Goal: Task Accomplishment & Management: Complete application form

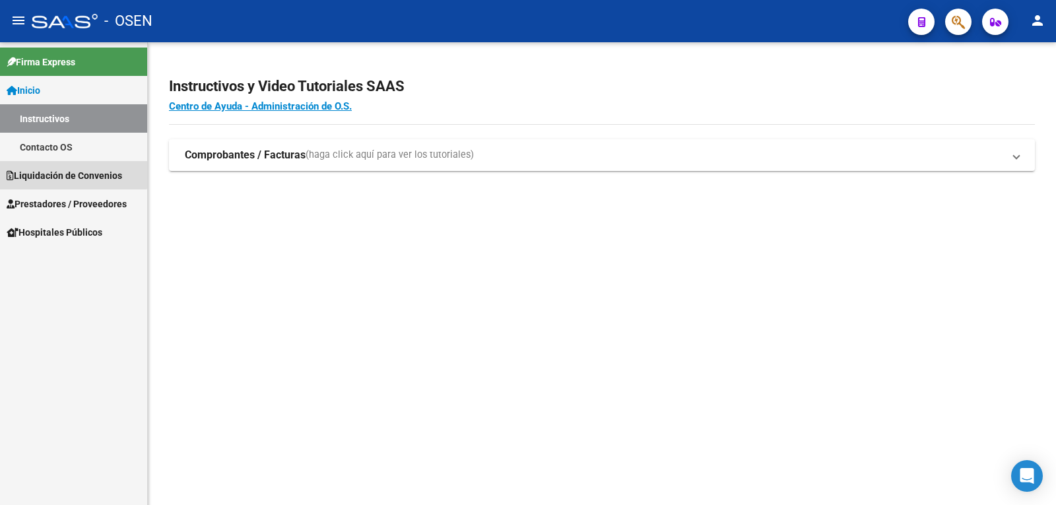
click at [62, 167] on link "Liquidación de Convenios" at bounding box center [73, 175] width 147 height 28
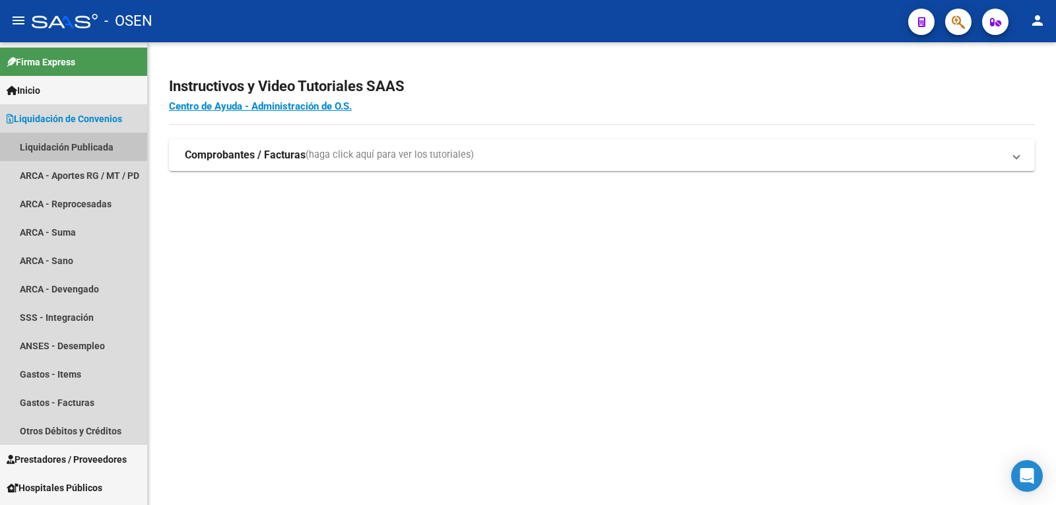
click at [63, 143] on link "Liquidación Publicada" at bounding box center [73, 147] width 147 height 28
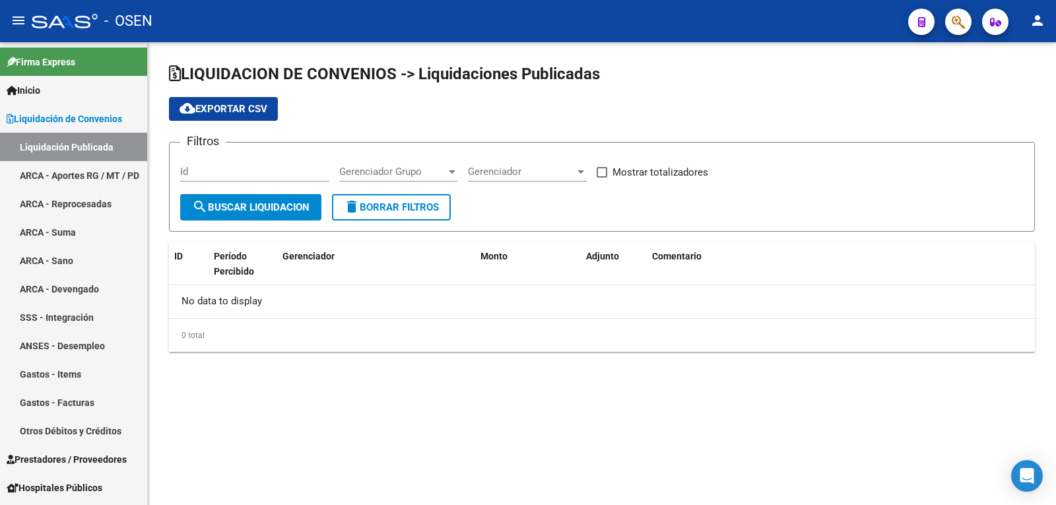
checkbox input "true"
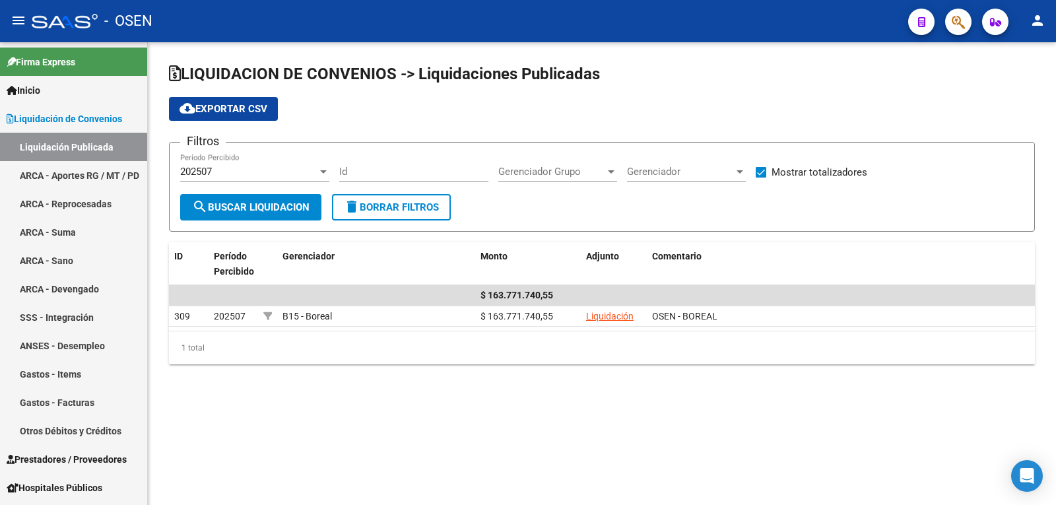
click at [1041, 28] on mat-icon "person" at bounding box center [1037, 21] width 16 height 16
click at [1021, 77] on button "exit_to_app Salir" at bounding box center [1010, 87] width 80 height 32
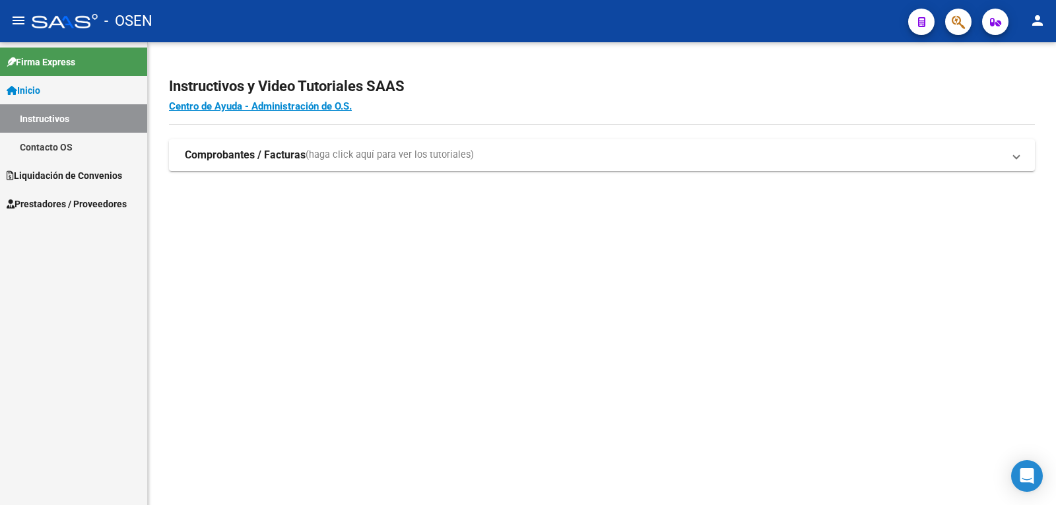
click at [71, 179] on span "Liquidación de Convenios" at bounding box center [64, 175] width 115 height 15
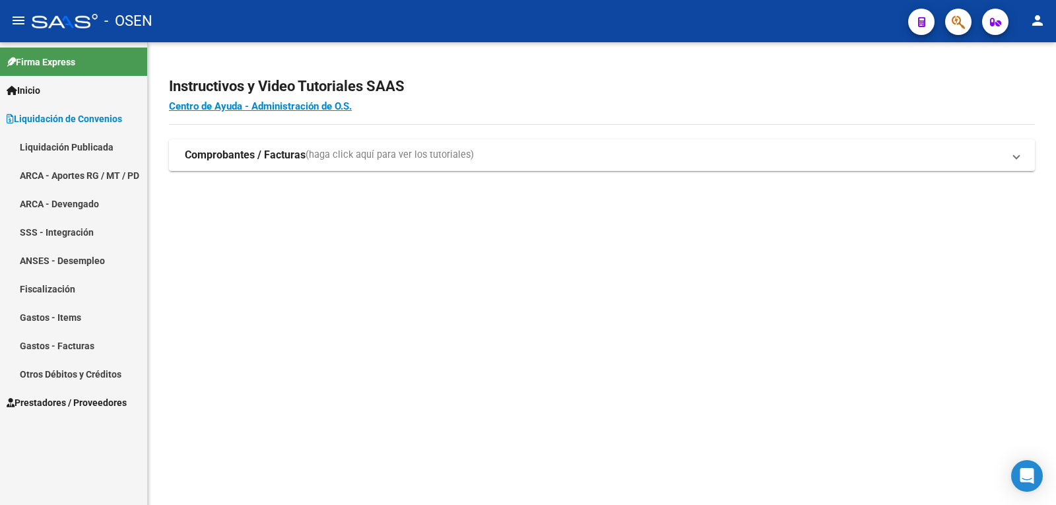
click at [81, 141] on link "Liquidación Publicada" at bounding box center [73, 147] width 147 height 28
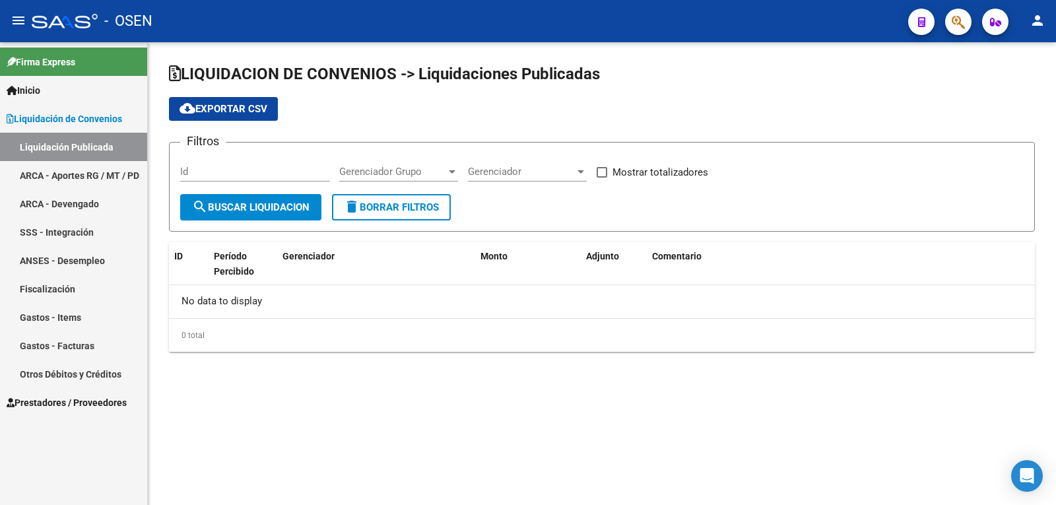
checkbox input "true"
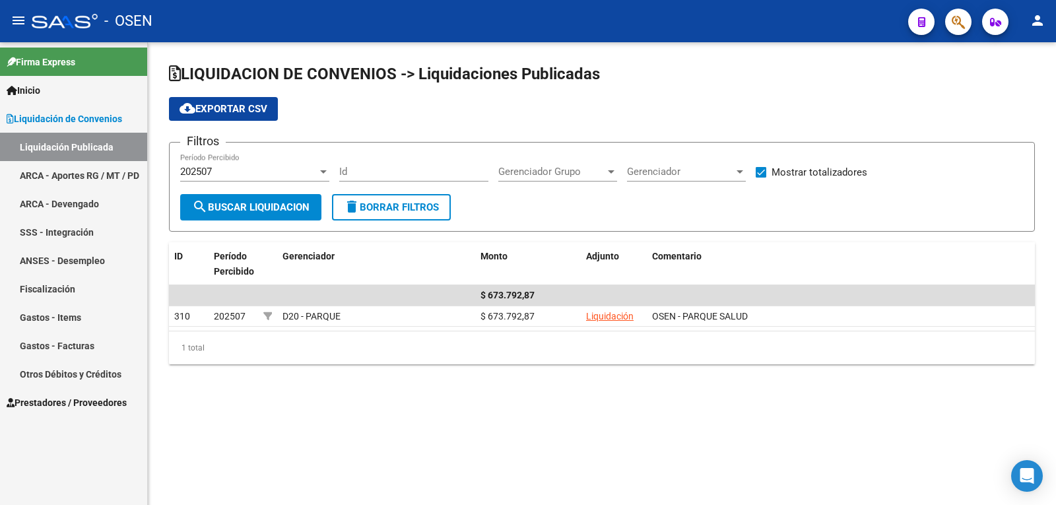
drag, startPoint x: 69, startPoint y: 410, endPoint x: 71, endPoint y: 400, distance: 9.3
click at [69, 408] on link "Prestadores / Proveedores" at bounding box center [73, 402] width 147 height 28
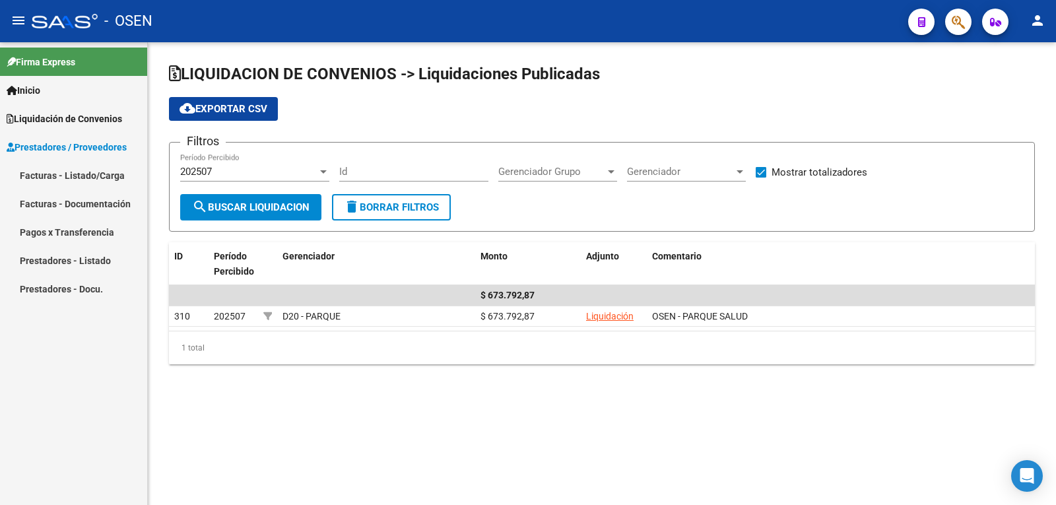
click at [73, 168] on link "Facturas - Listado/Carga" at bounding box center [73, 175] width 147 height 28
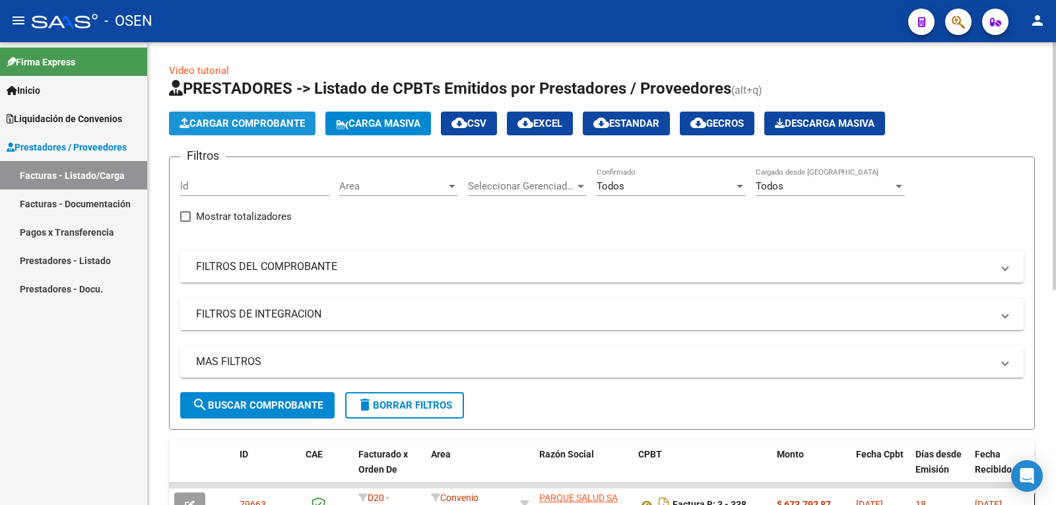
click at [283, 125] on span "Cargar Comprobante" at bounding box center [241, 123] width 125 height 12
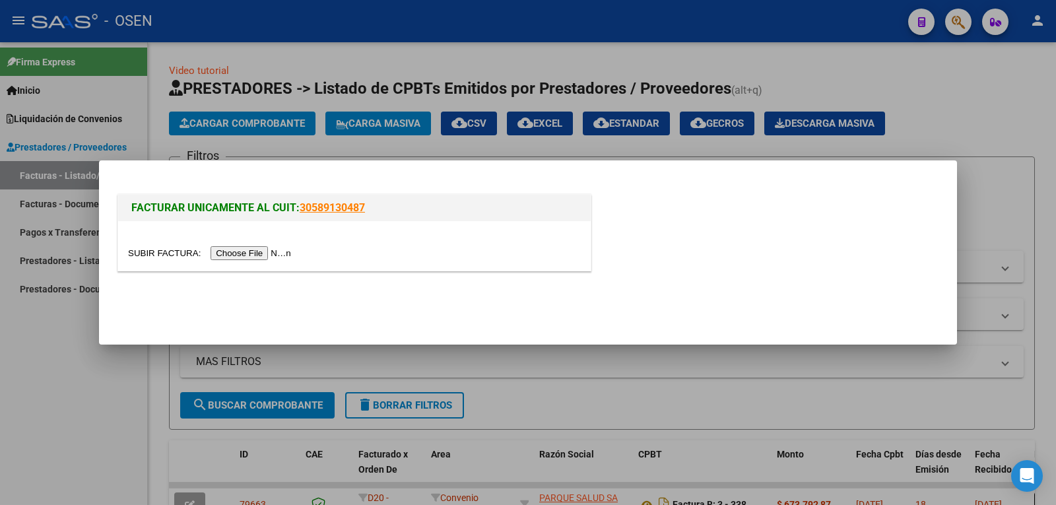
click at [240, 251] on input "file" at bounding box center [211, 253] width 167 height 14
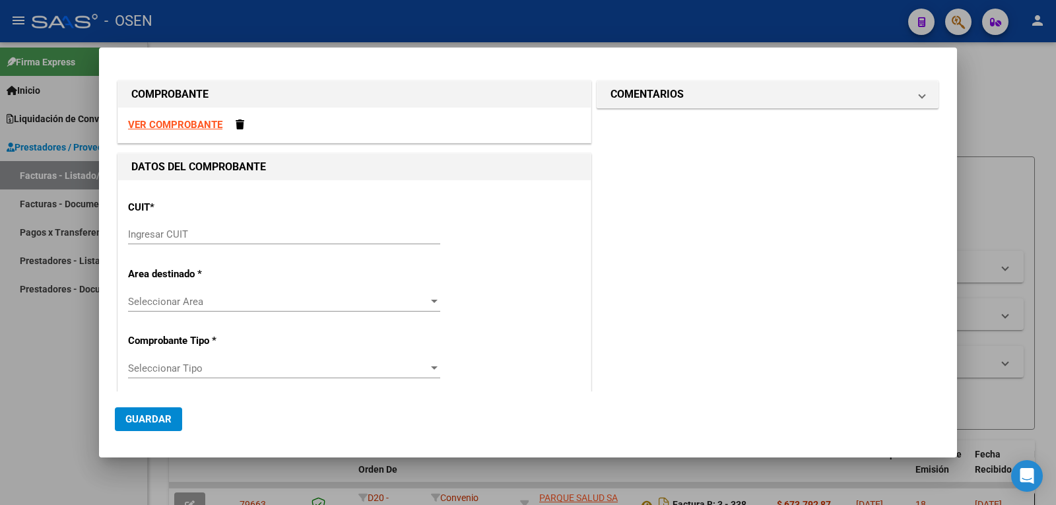
click at [181, 117] on div "VER COMPROBANTE" at bounding box center [354, 125] width 472 height 35
click at [188, 121] on strong "VER COMPROBANTE" at bounding box center [175, 125] width 94 height 12
click at [203, 238] on input "Ingresar CUIT" at bounding box center [284, 234] width 312 height 12
paste input "30-71538155-5"
type input "30-71538155-5"
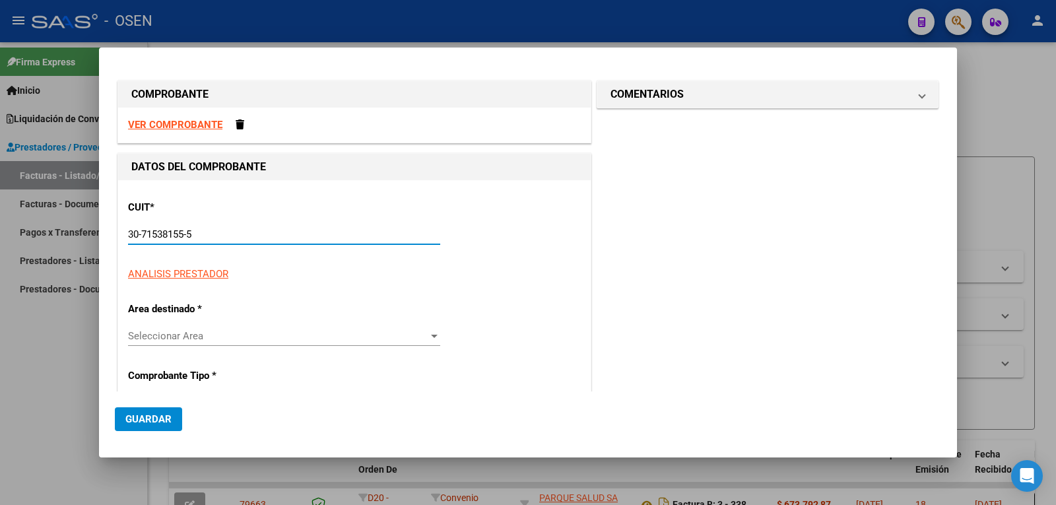
type input "3"
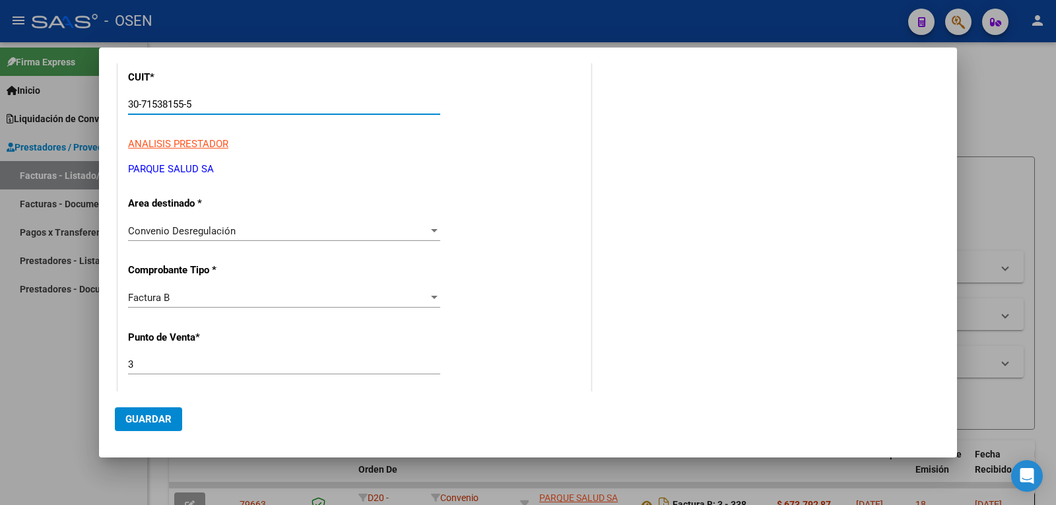
scroll to position [132, 0]
type input "30-71538155-5"
click at [287, 294] on div "Factura B" at bounding box center [278, 296] width 300 height 12
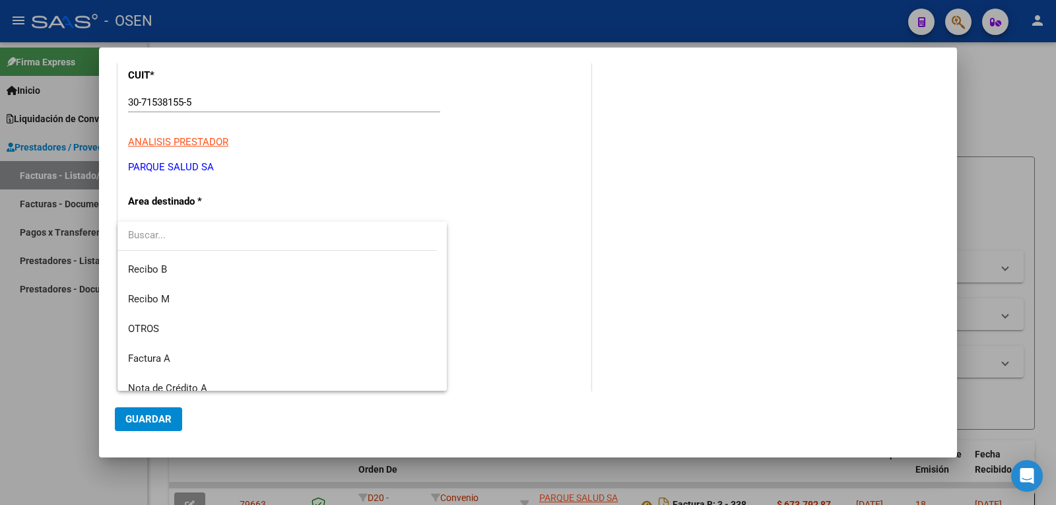
scroll to position [330, 0]
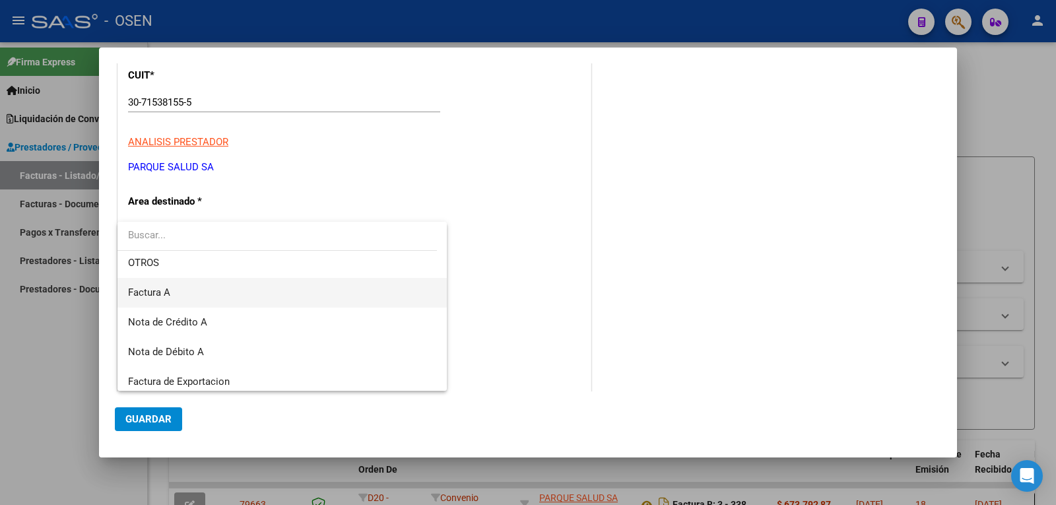
click at [234, 292] on span "Factura A" at bounding box center [282, 293] width 308 height 30
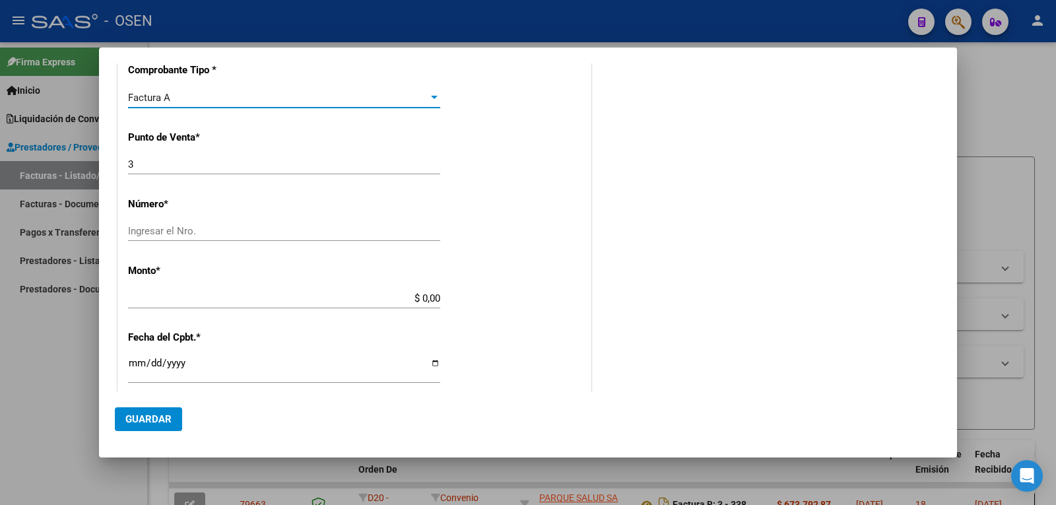
click at [246, 227] on input "Ingresar el Nro." at bounding box center [284, 231] width 312 height 12
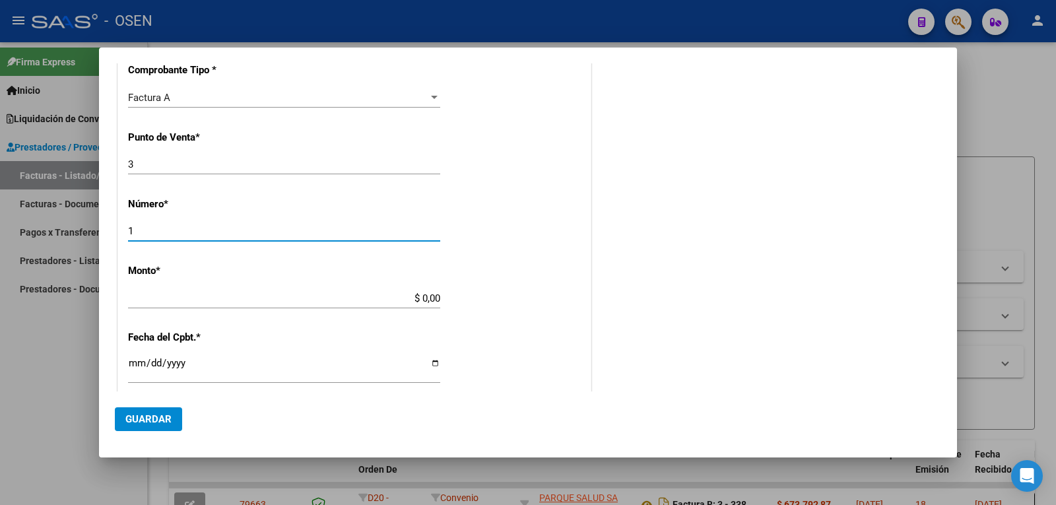
type input "1"
click at [424, 294] on input "$ 0,00" at bounding box center [284, 298] width 312 height 12
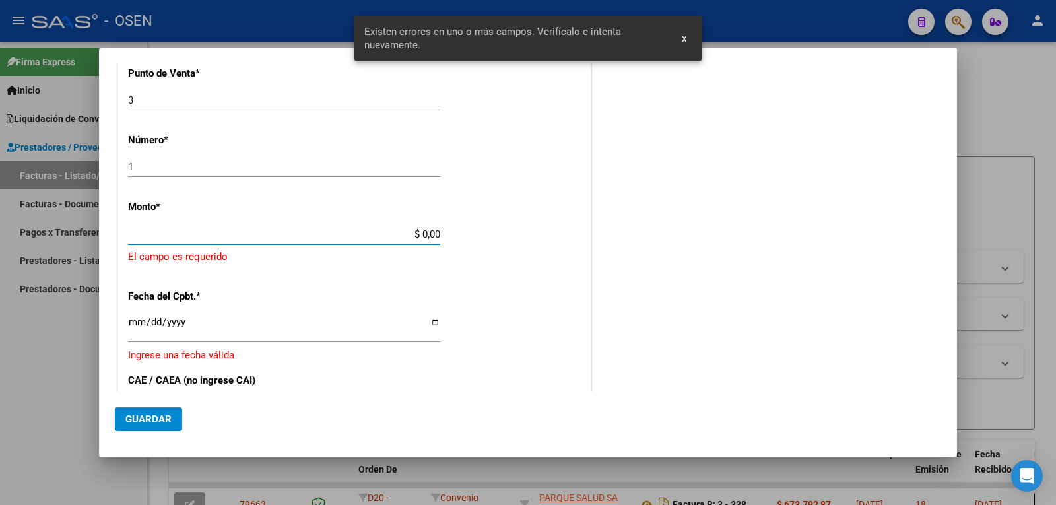
scroll to position [395, 0]
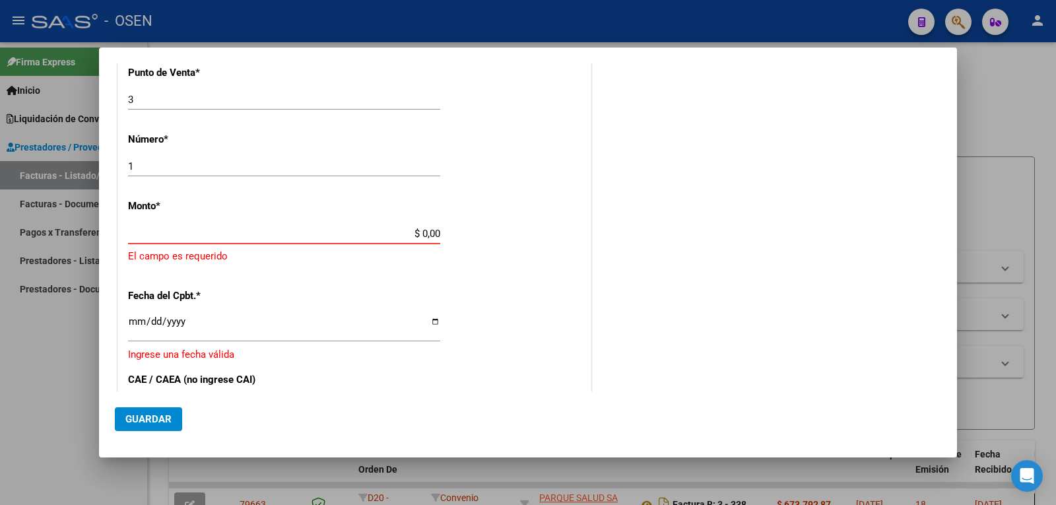
click at [429, 232] on input "$ 0,00" at bounding box center [284, 234] width 312 height 12
click at [428, 232] on input "$ 0,00" at bounding box center [284, 234] width 312 height 12
paste input "3.851.161,52"
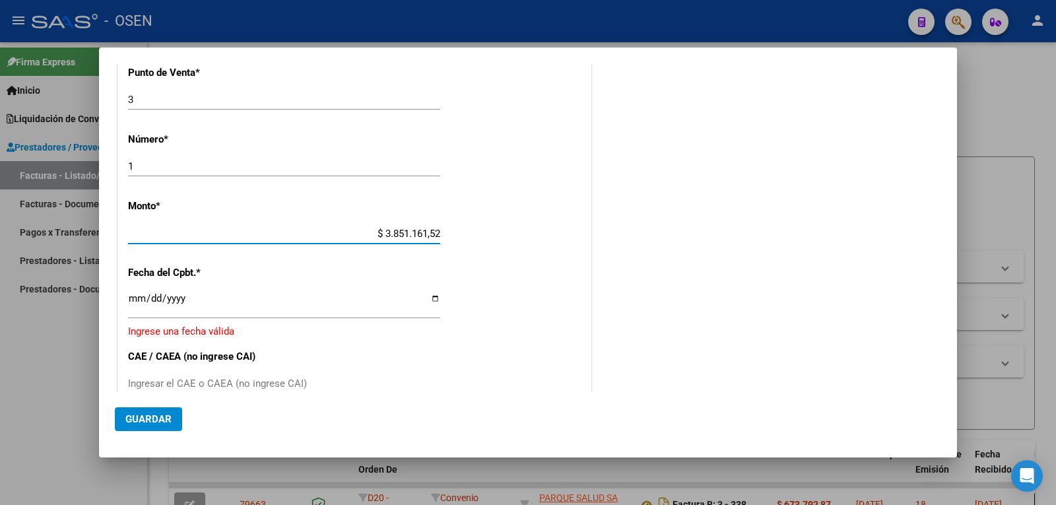
type input "$ 3.851.161,52"
click at [132, 296] on input "Ingresar la fecha" at bounding box center [284, 303] width 312 height 21
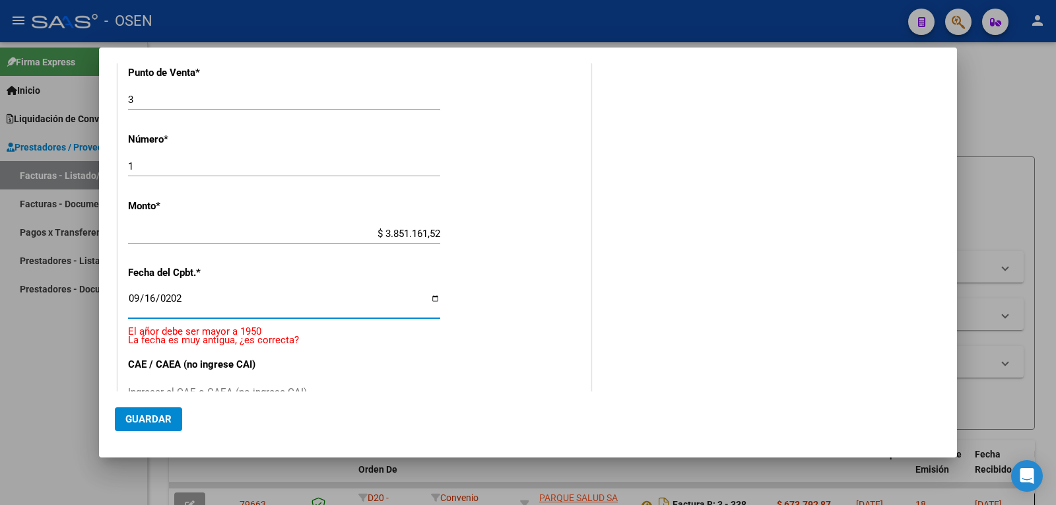
type input "2025-09-16"
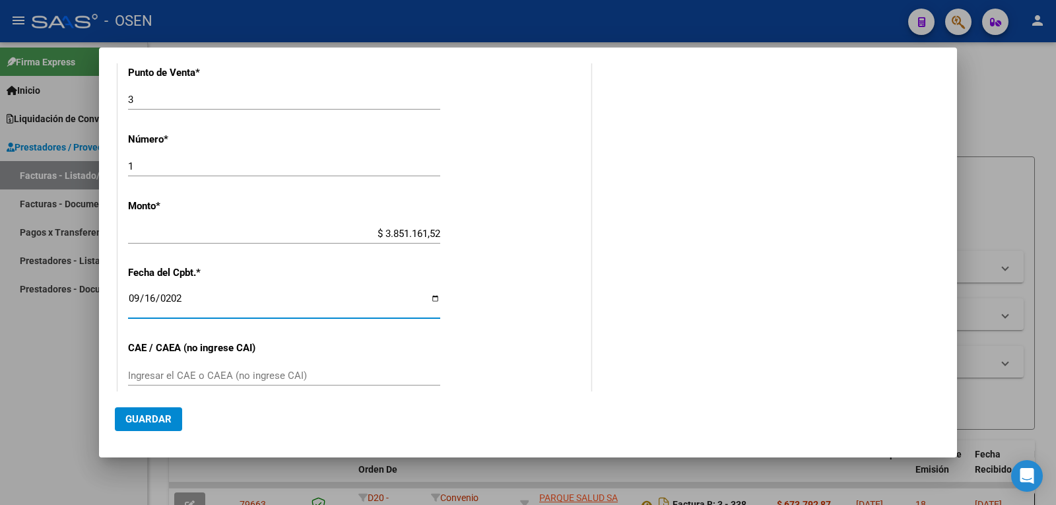
click at [277, 374] on input "Ingresar el CAE o CAEA (no ingrese CAI)" at bounding box center [284, 375] width 312 height 12
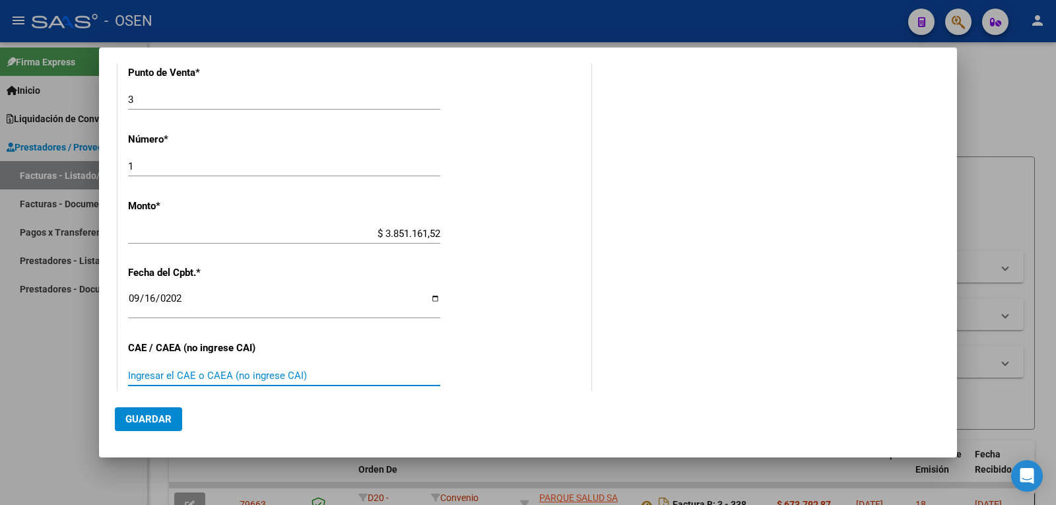
paste input "75375382967318"
type input "75375382967318"
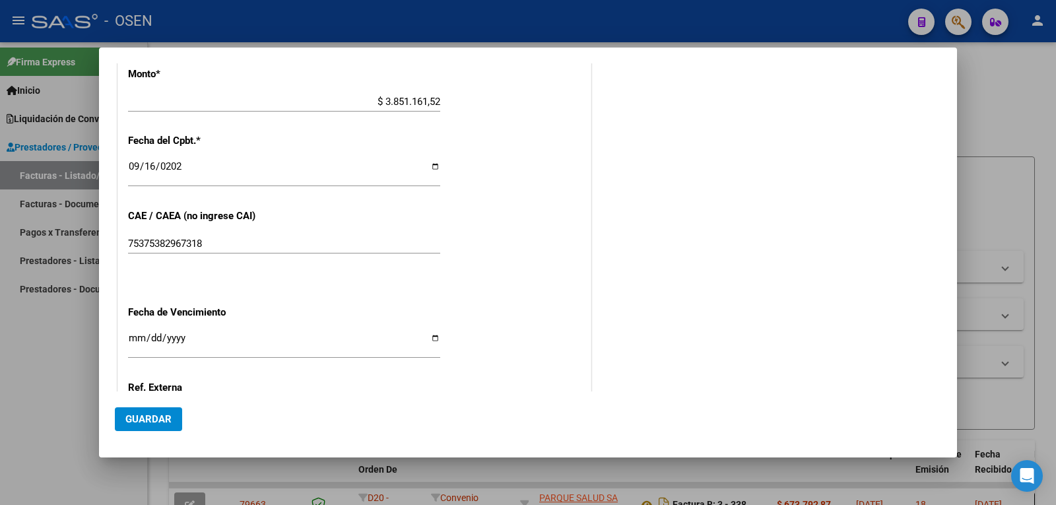
click at [136, 338] on input "Ingresar la fecha" at bounding box center [284, 343] width 312 height 21
type input "2025-09-26"
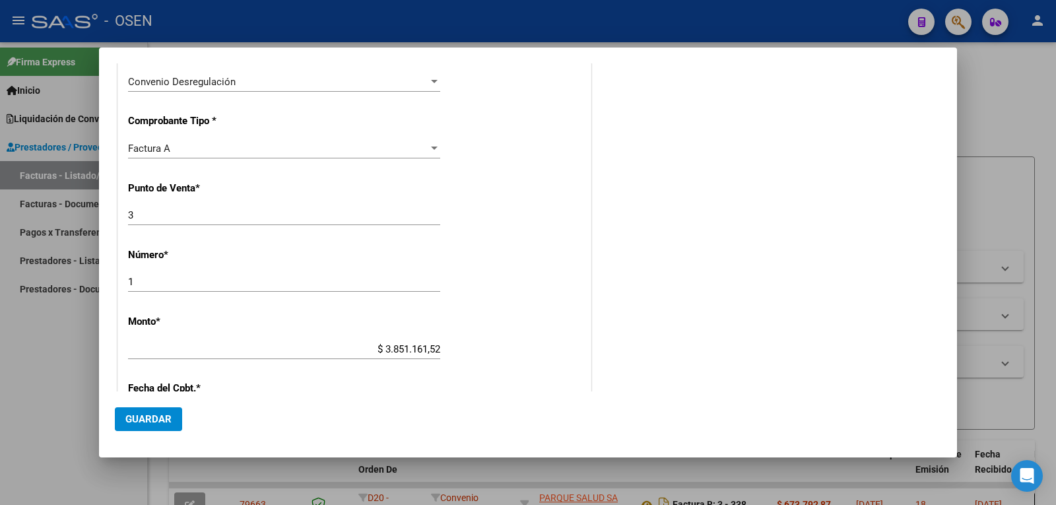
scroll to position [191, 0]
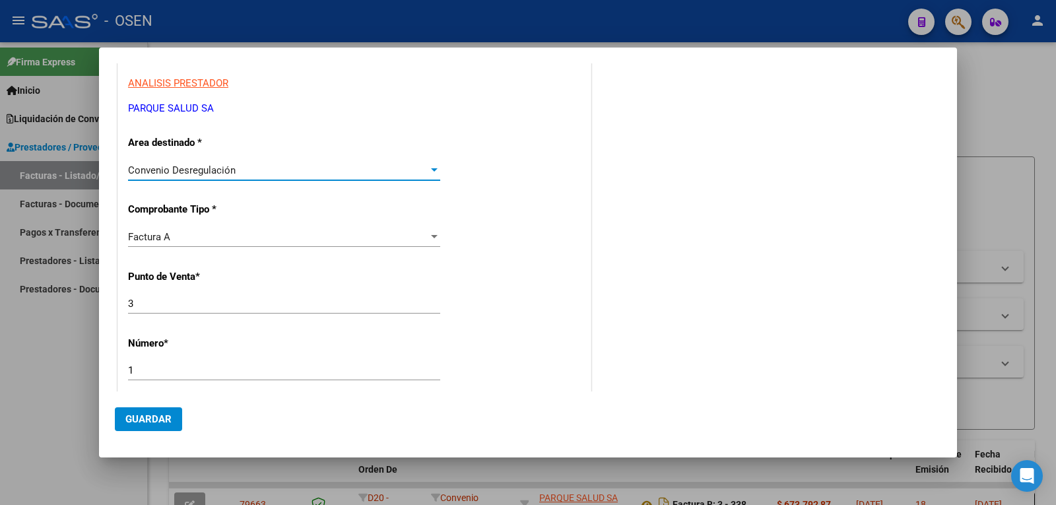
click at [289, 175] on div "Convenio Desregulación" at bounding box center [278, 170] width 300 height 12
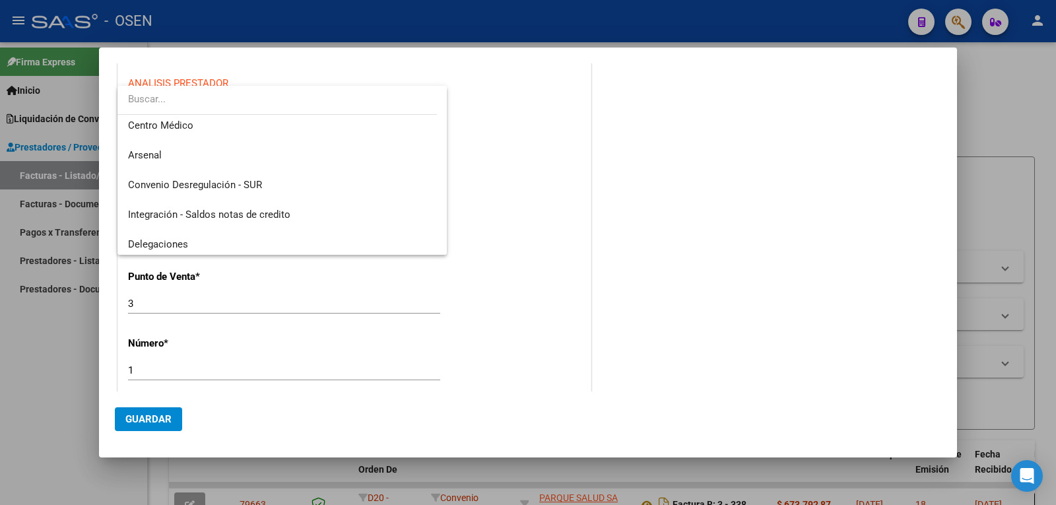
scroll to position [396, 0]
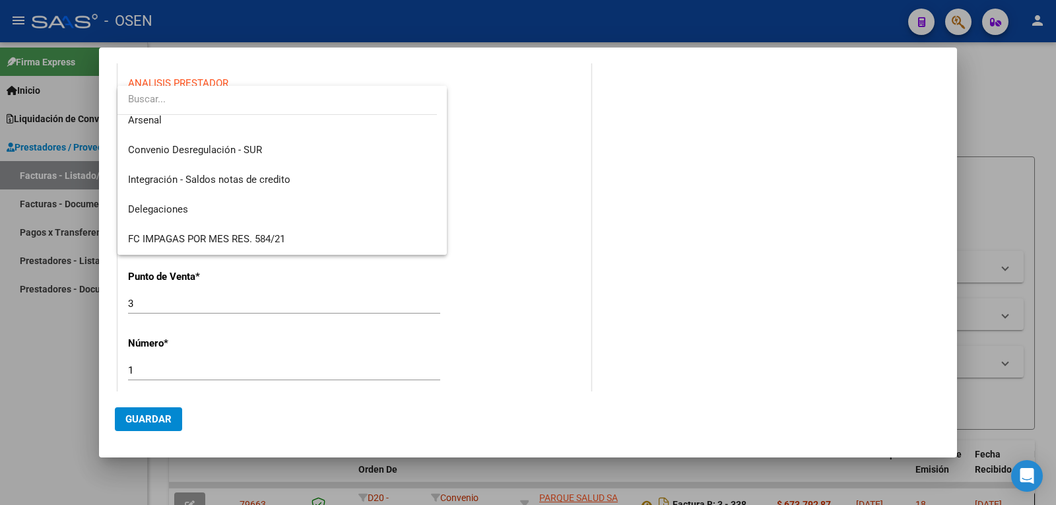
click at [655, 216] on div at bounding box center [528, 252] width 1056 height 505
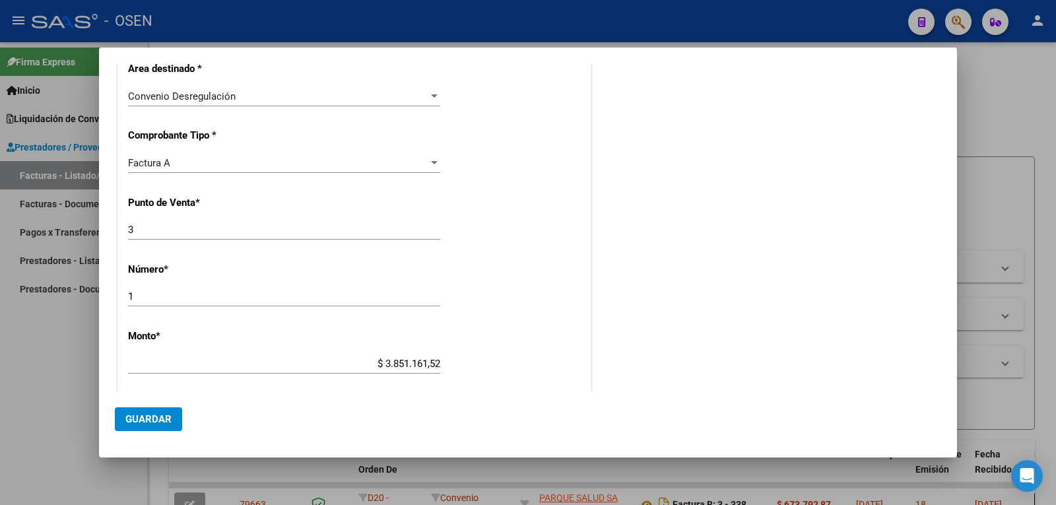
scroll to position [323, 0]
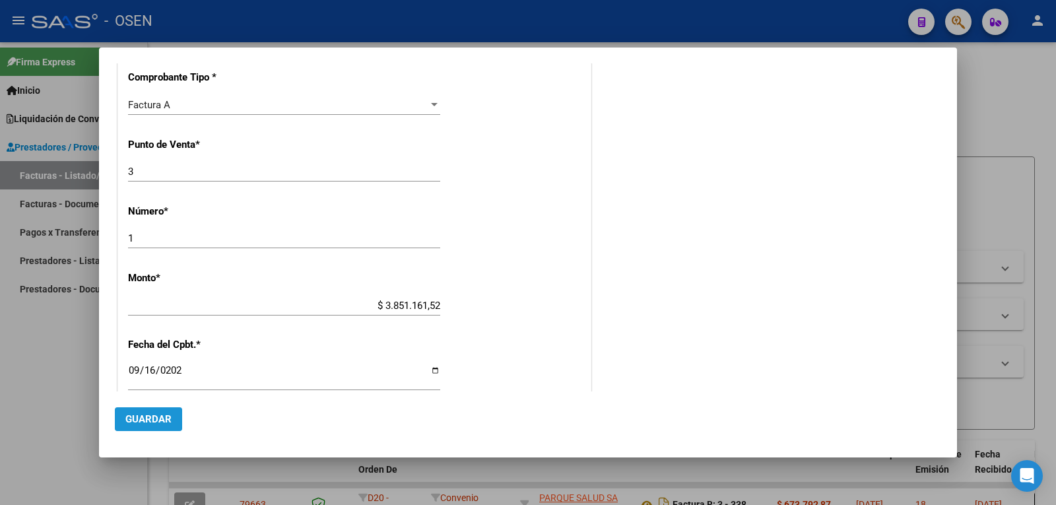
click at [143, 421] on span "Guardar" at bounding box center [148, 419] width 46 height 12
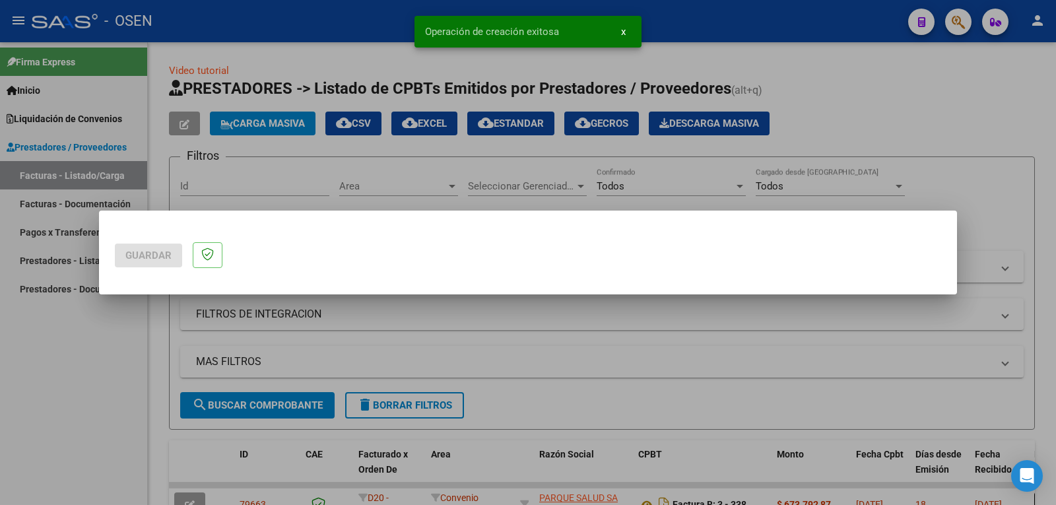
scroll to position [0, 0]
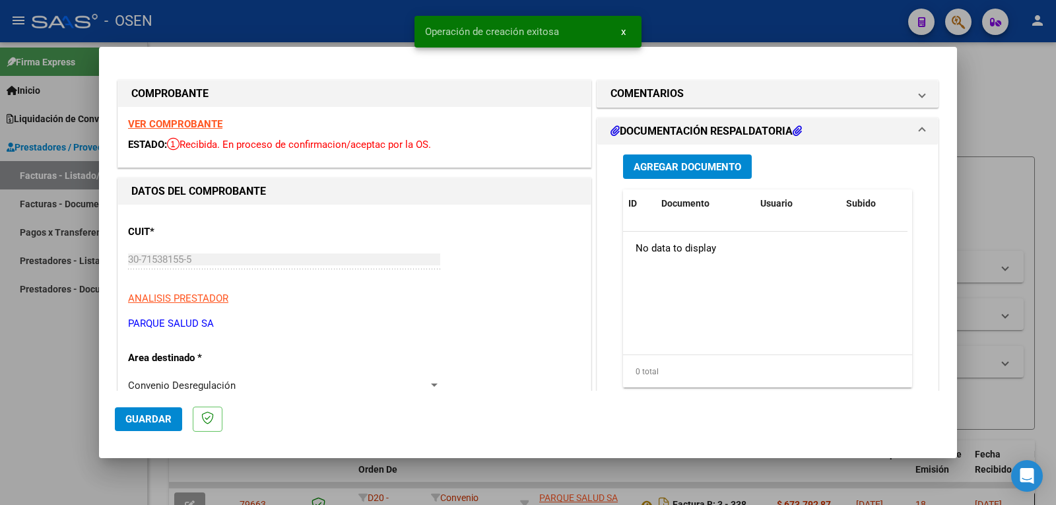
drag, startPoint x: 144, startPoint y: 417, endPoint x: 177, endPoint y: 411, distance: 34.2
click at [145, 416] on span "Guardar" at bounding box center [148, 419] width 46 height 12
click at [1021, 167] on div at bounding box center [528, 252] width 1056 height 505
type input "$ 0,00"
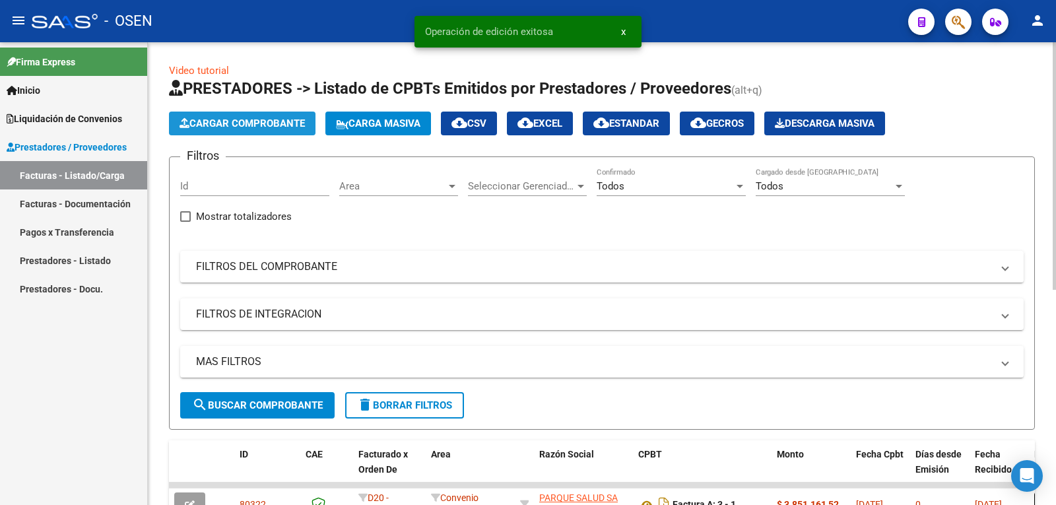
click at [230, 126] on span "Cargar Comprobante" at bounding box center [241, 123] width 125 height 12
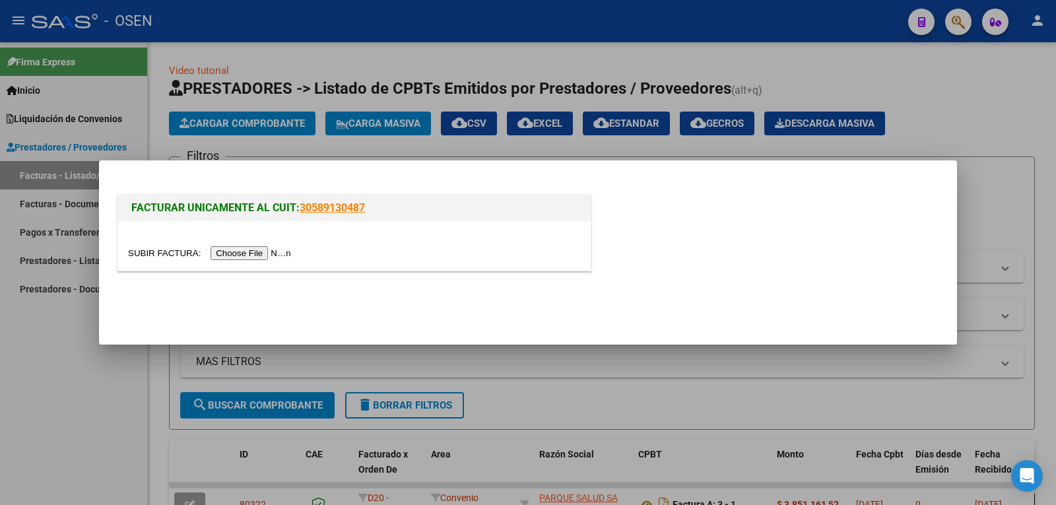
click at [241, 251] on input "file" at bounding box center [211, 253] width 167 height 14
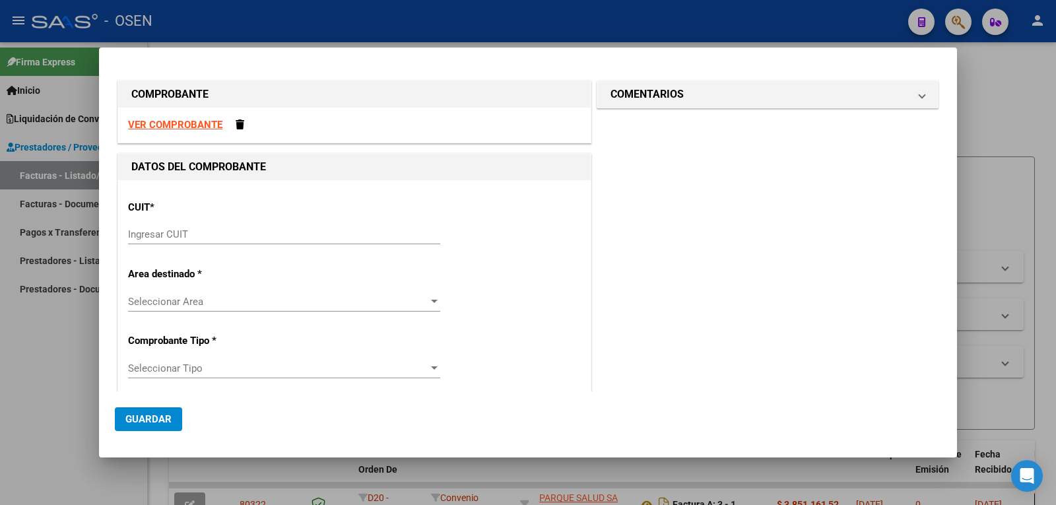
click at [184, 131] on strong "VER COMPROBANTE" at bounding box center [175, 125] width 94 height 12
click at [196, 229] on input "Ingresar CUIT" at bounding box center [284, 234] width 312 height 12
paste input "30-71538155-5"
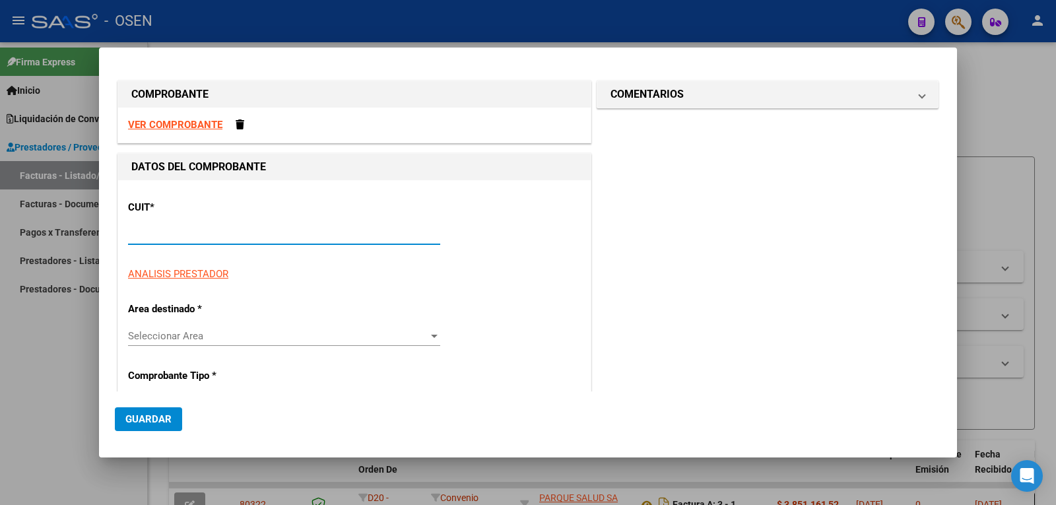
type input "30-71538155-5"
type input "3"
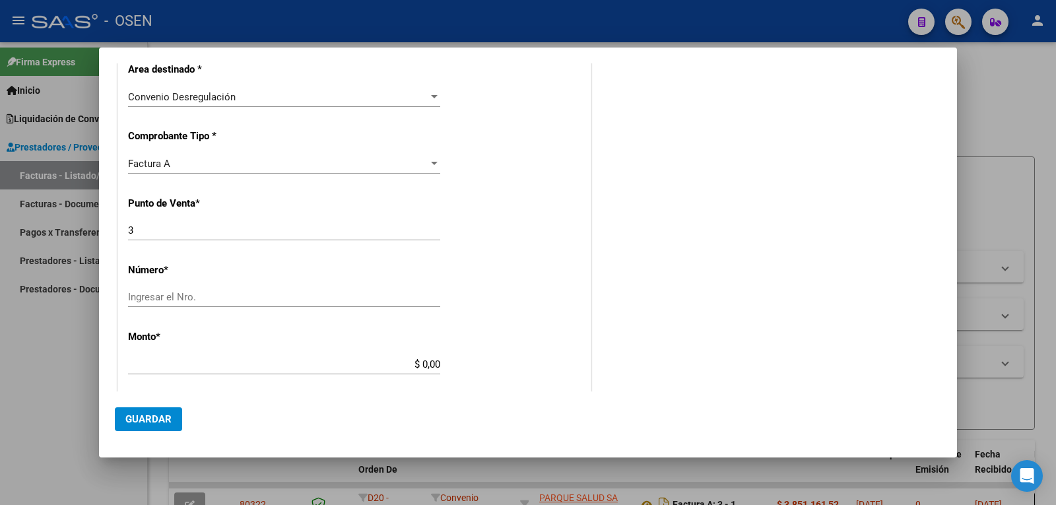
scroll to position [330, 0]
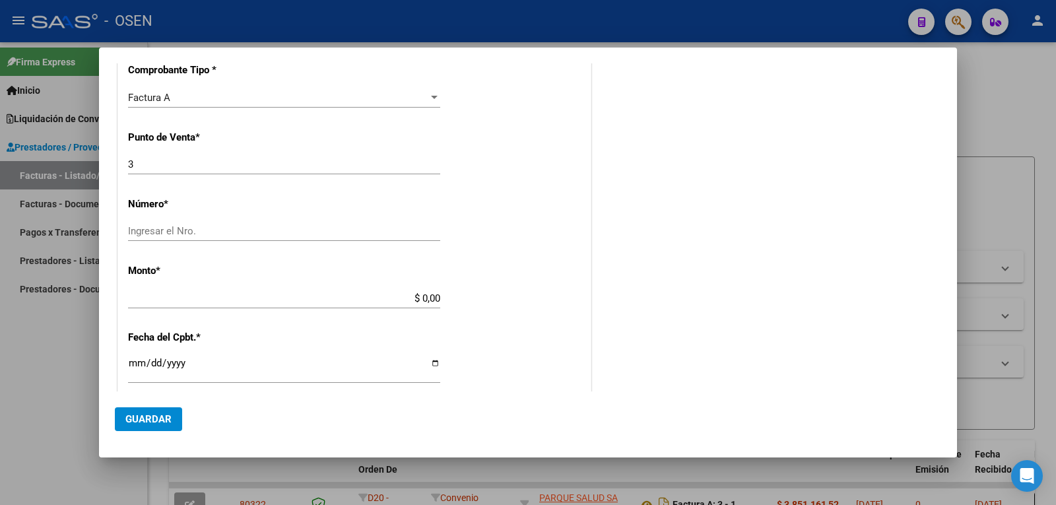
type input "30-71538155-5"
click at [183, 233] on input "Ingresar el Nro." at bounding box center [284, 231] width 312 height 12
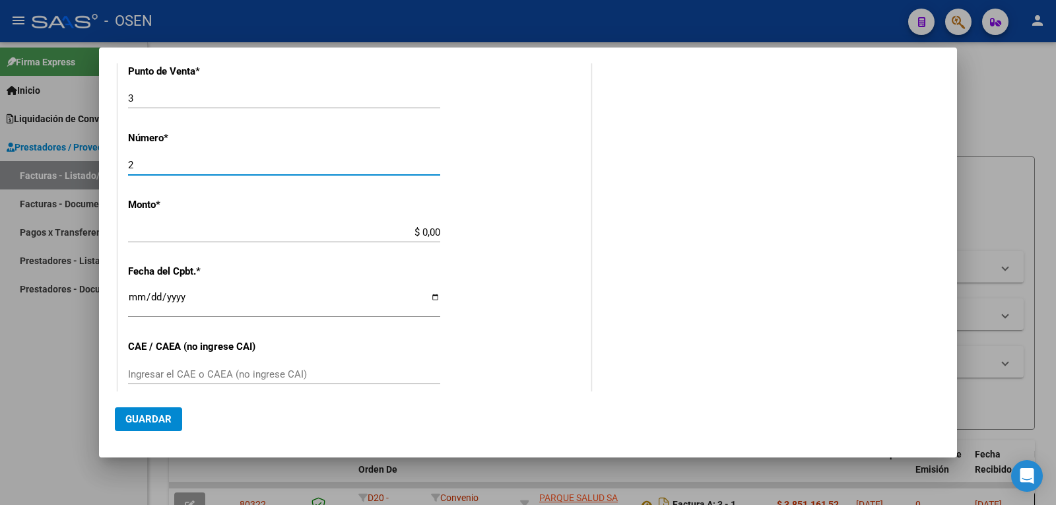
type input "2"
click at [423, 218] on div "CUIT * 30-71538155-5 Ingresar CUIT ANALISIS PRESTADOR PARQUE SALUD SA ARCA Padr…" at bounding box center [354, 214] width 472 height 860
click at [424, 230] on input "$ 0,00" at bounding box center [284, 232] width 312 height 12
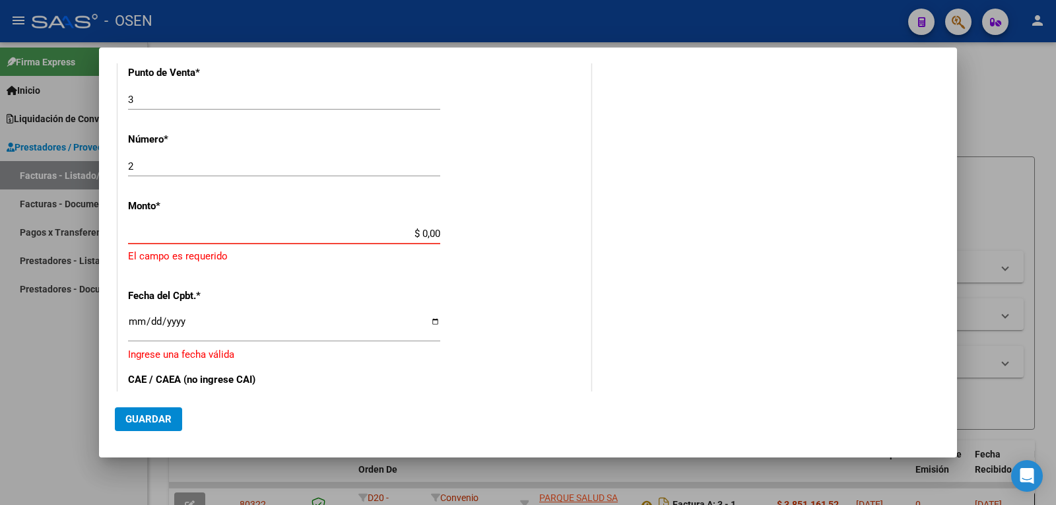
click at [429, 236] on input "$ 0,00" at bounding box center [284, 234] width 312 height 12
paste input "112.021,26"
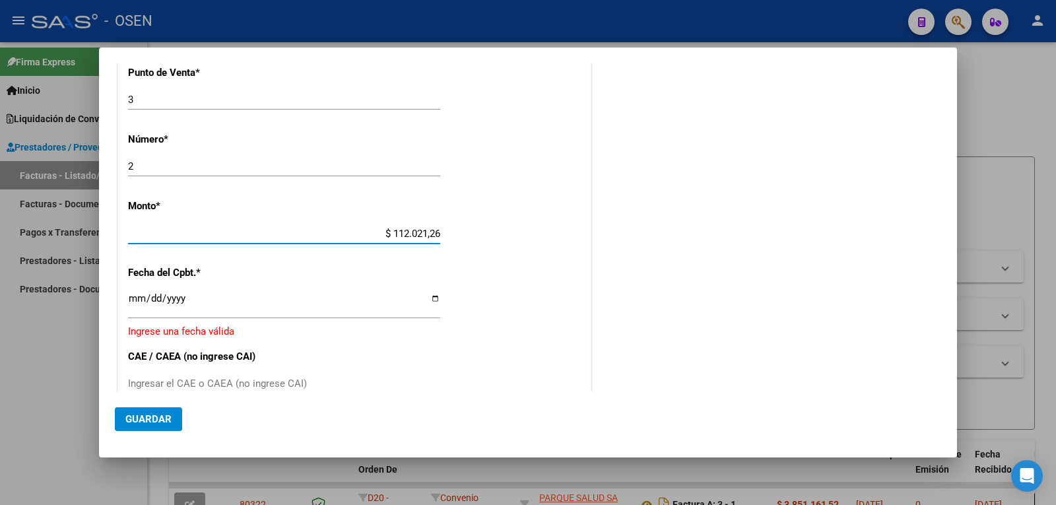
type input "$ 112.021,26"
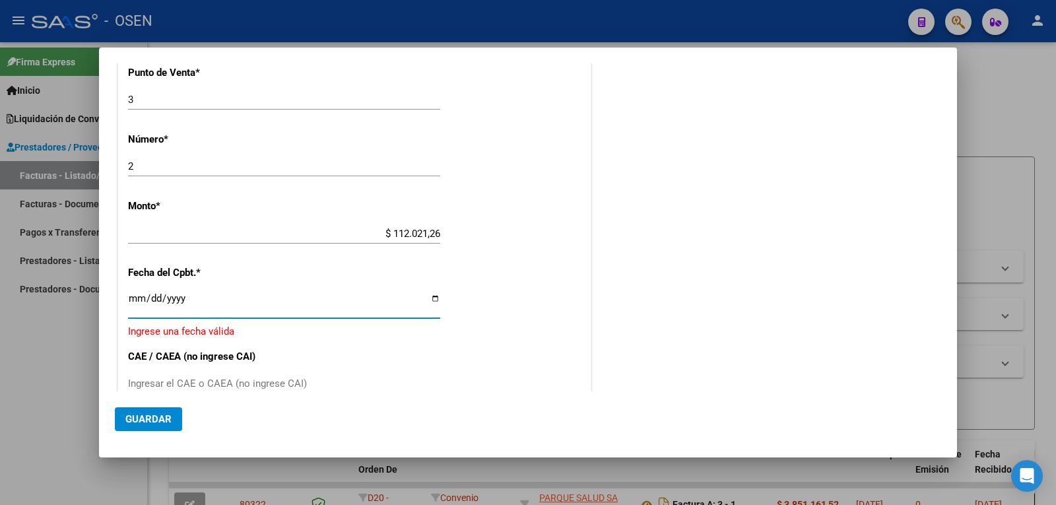
click at [135, 297] on input "Ingresar la fecha" at bounding box center [284, 303] width 312 height 21
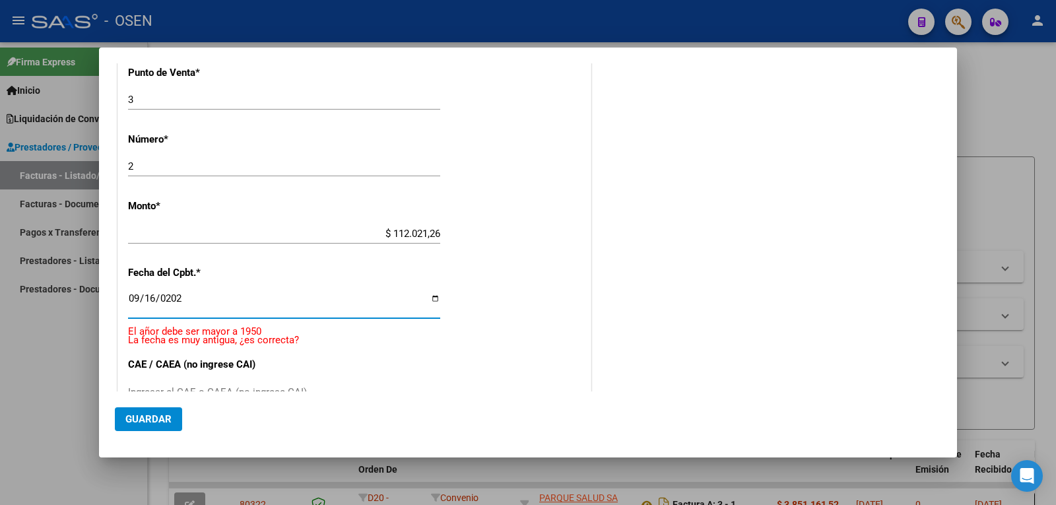
type input "2025-09-16"
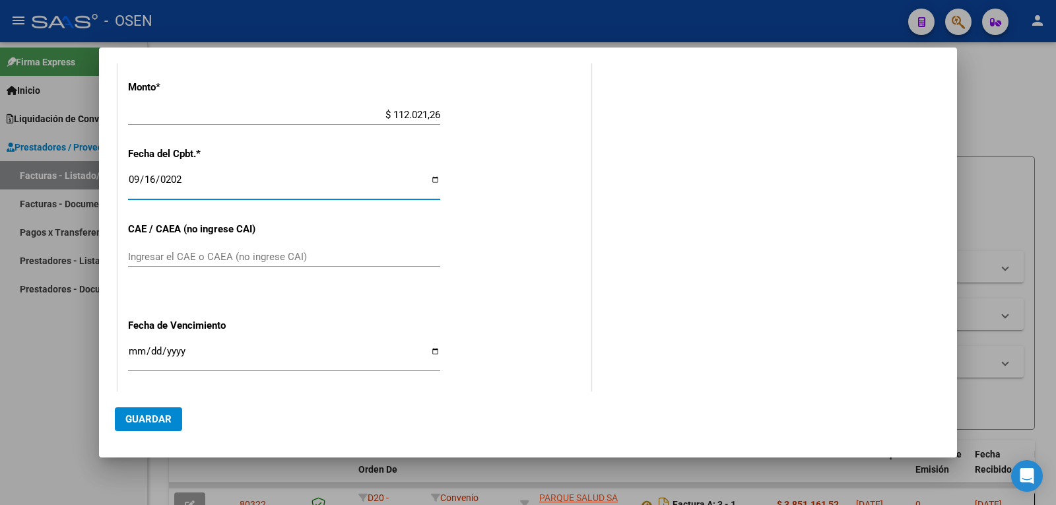
scroll to position [527, 0]
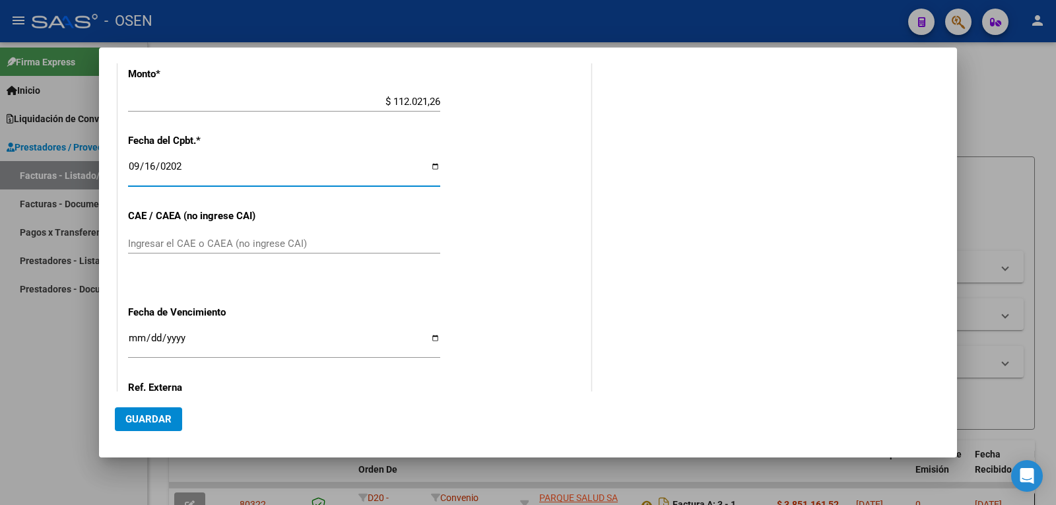
click at [205, 344] on input "Ingresar la fecha" at bounding box center [284, 343] width 312 height 21
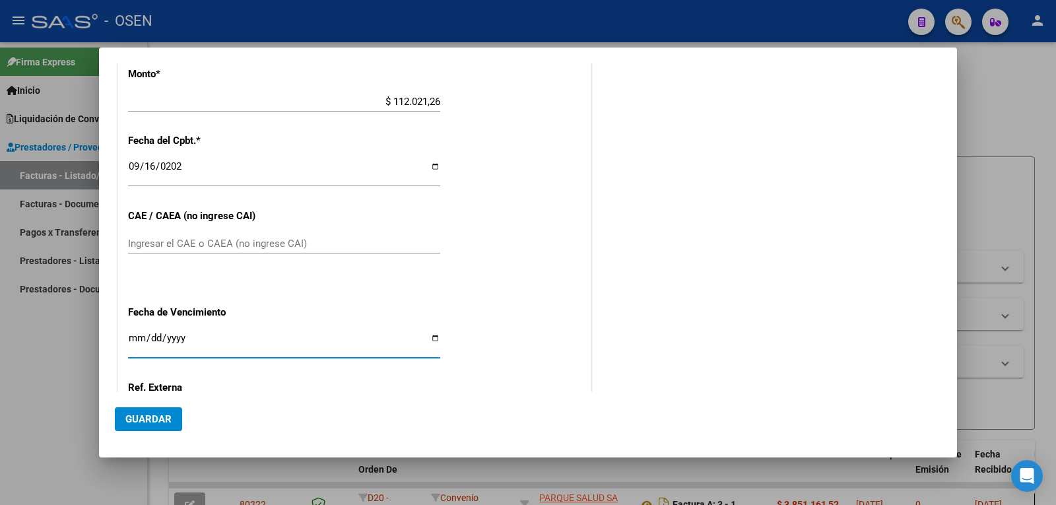
click at [212, 238] on input "Ingresar el CAE o CAEA (no ingrese CAI)" at bounding box center [284, 244] width 312 height 12
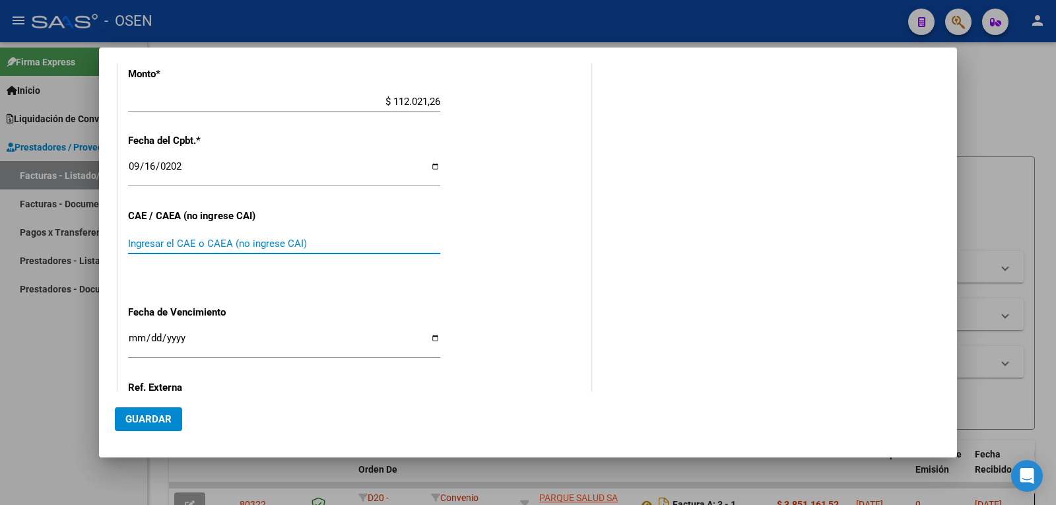
paste input "75375383402769"
type input "75375383402769"
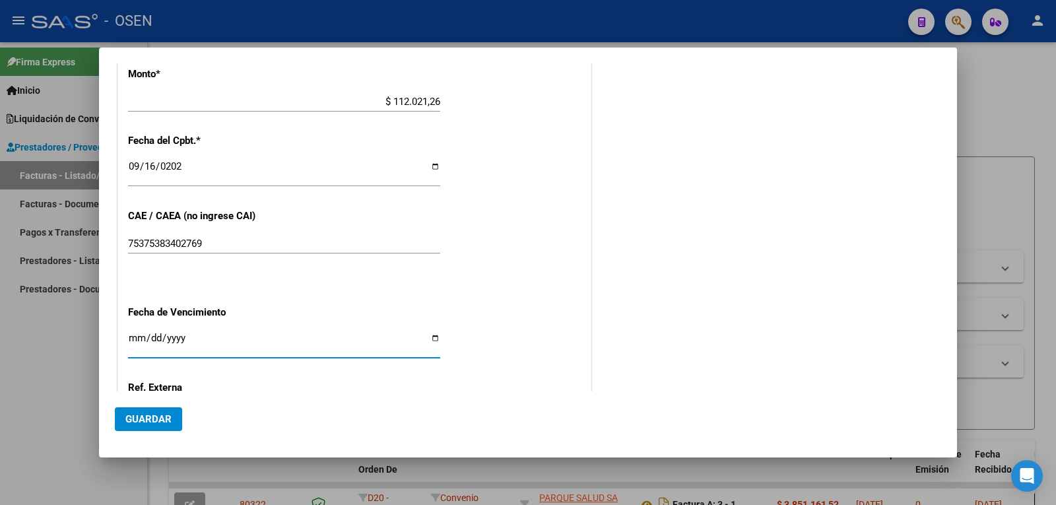
click at [137, 333] on input "Ingresar la fecha" at bounding box center [284, 343] width 312 height 21
type input "2025-09-26"
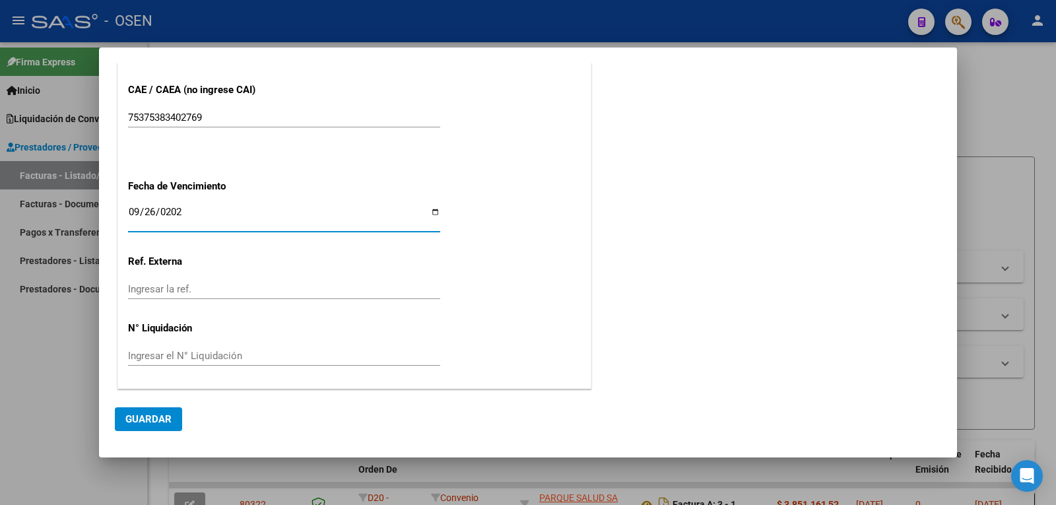
click at [156, 431] on button "Guardar" at bounding box center [148, 419] width 67 height 24
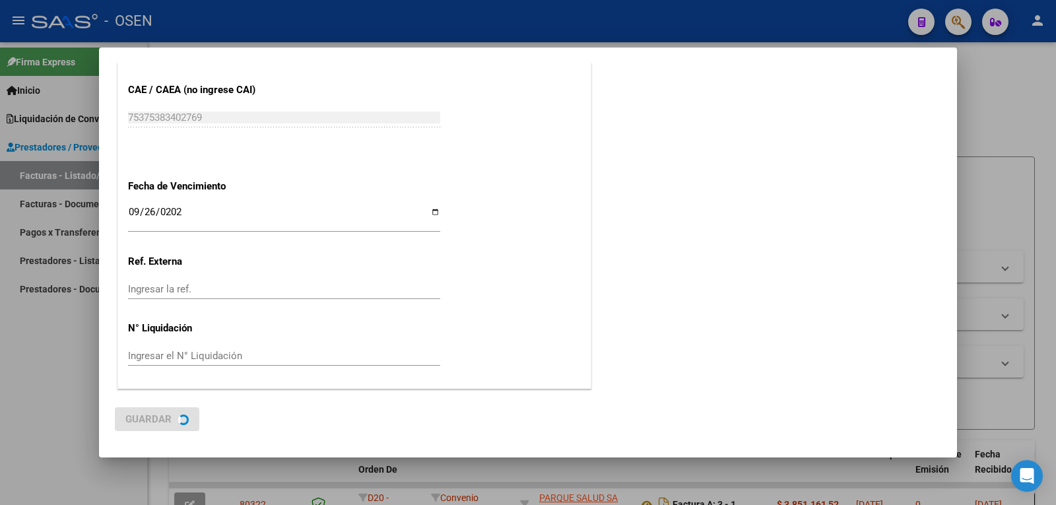
scroll to position [0, 0]
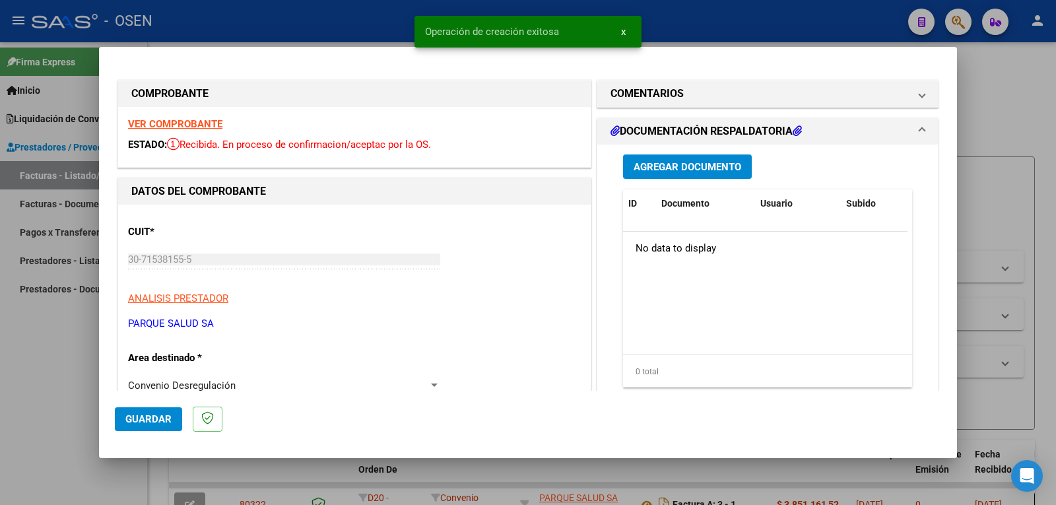
click at [148, 422] on span "Guardar" at bounding box center [148, 419] width 46 height 12
click at [1009, 135] on div at bounding box center [528, 252] width 1056 height 505
type input "$ 0,00"
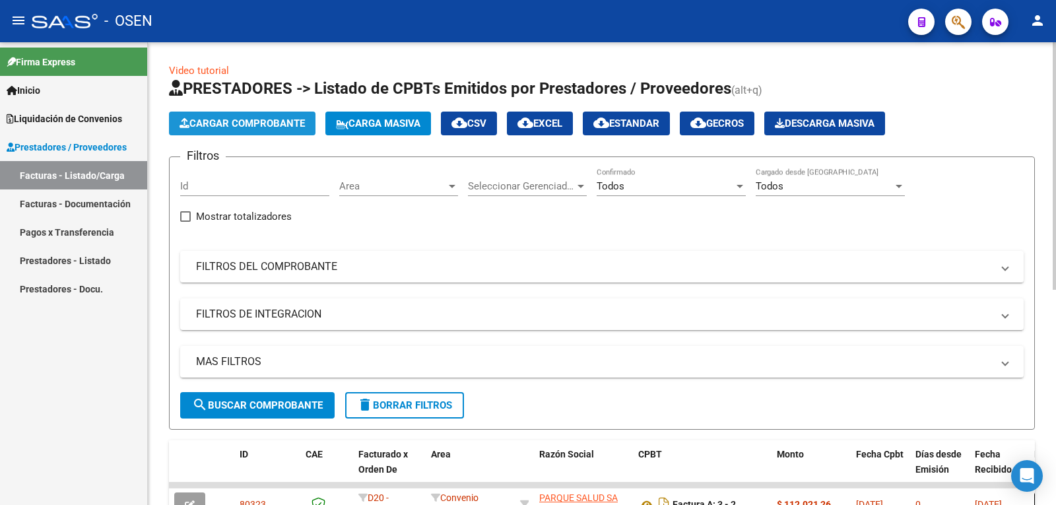
click at [270, 123] on span "Cargar Comprobante" at bounding box center [241, 123] width 125 height 12
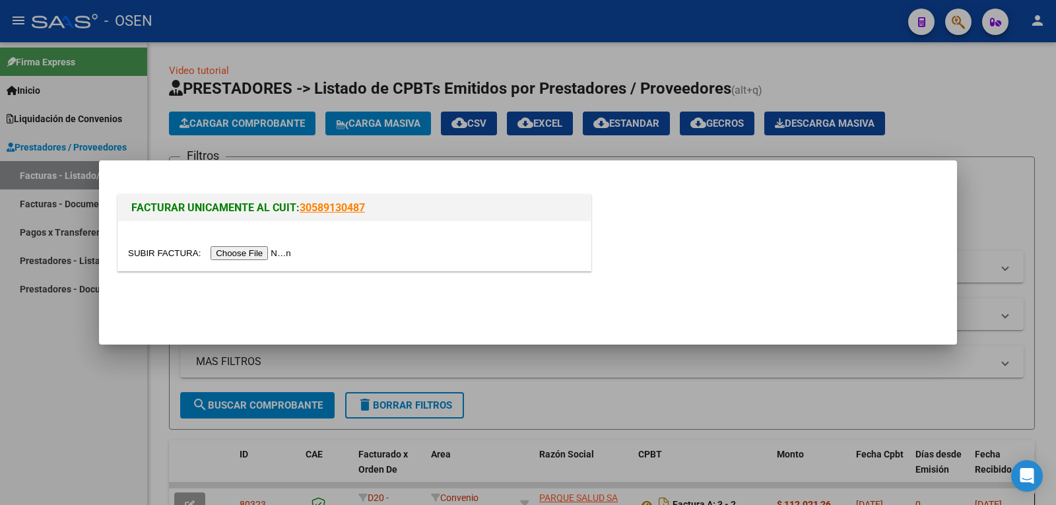
click at [271, 252] on input "file" at bounding box center [211, 253] width 167 height 14
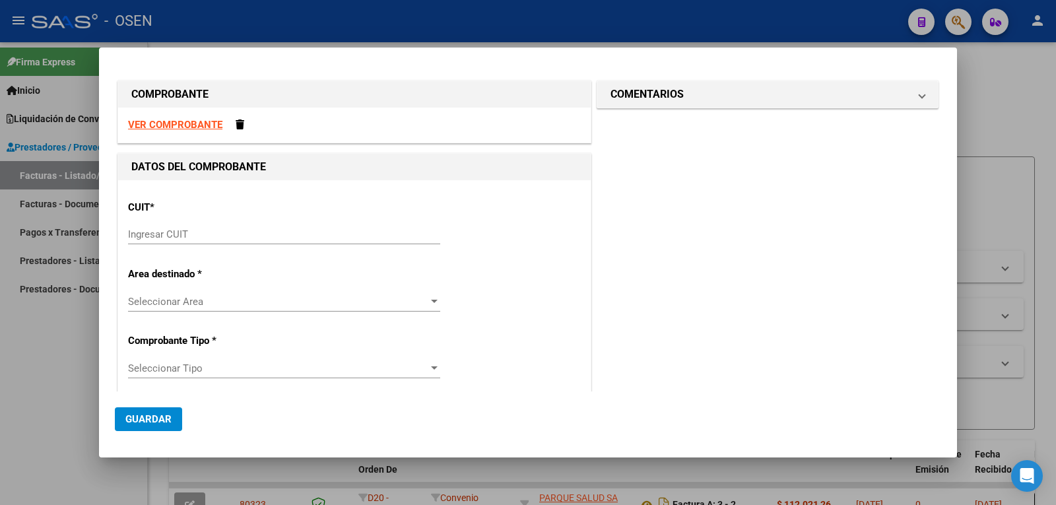
click at [183, 232] on input "Ingresar CUIT" at bounding box center [284, 234] width 312 height 12
paste input "30-71538155-5"
type input "30-71538155-5"
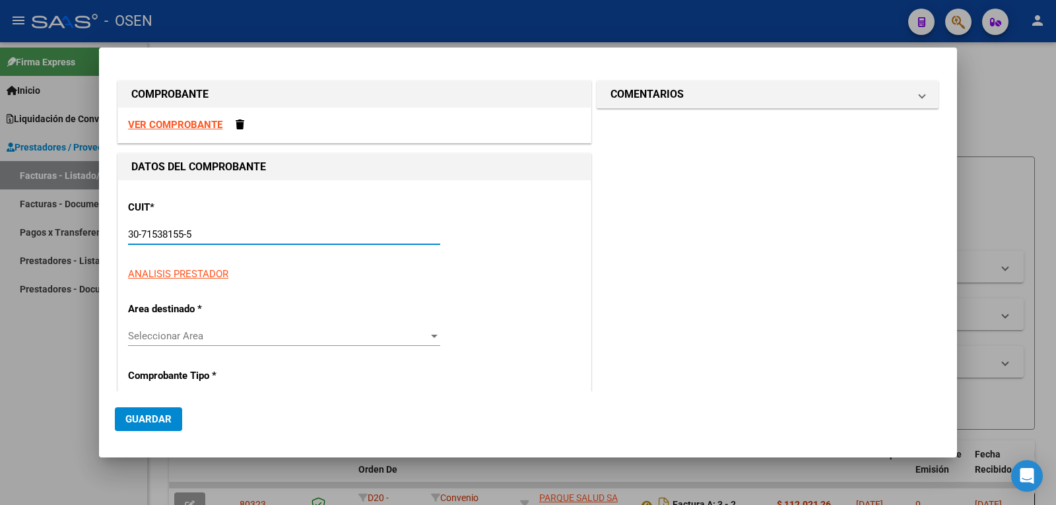
type input "3"
type input "30-71538155-5"
click at [181, 124] on strong "VER COMPROBANTE" at bounding box center [175, 125] width 94 height 12
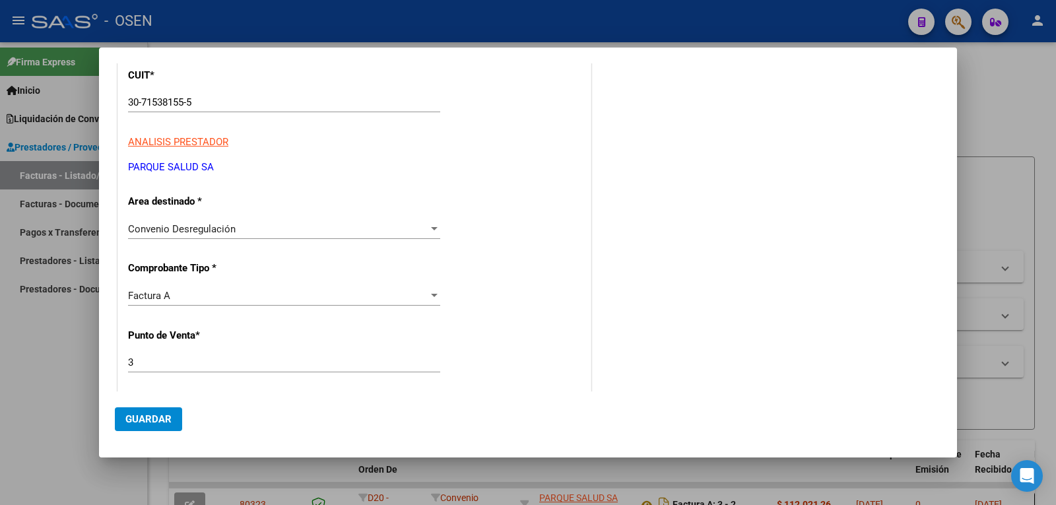
scroll to position [198, 0]
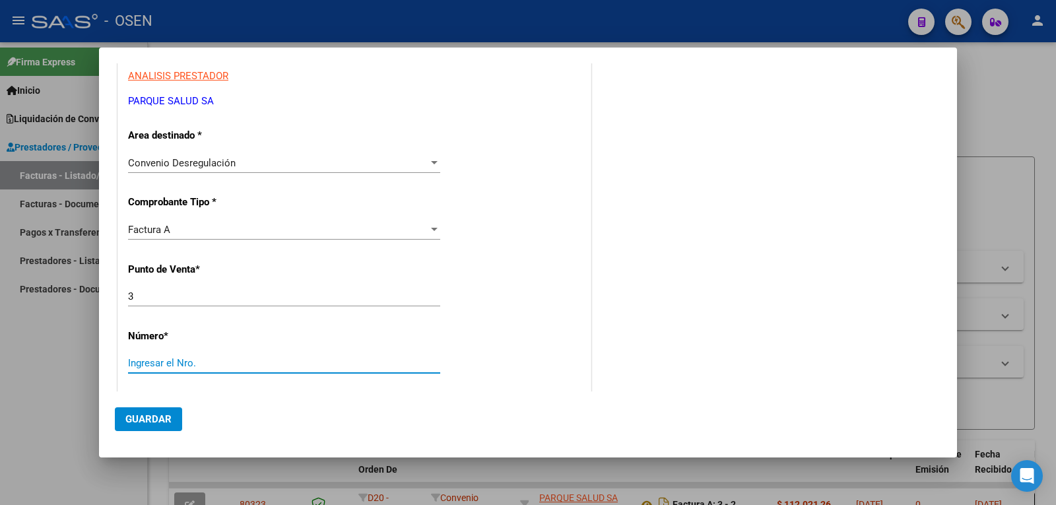
click at [198, 368] on input "Ingresar el Nro." at bounding box center [284, 363] width 312 height 12
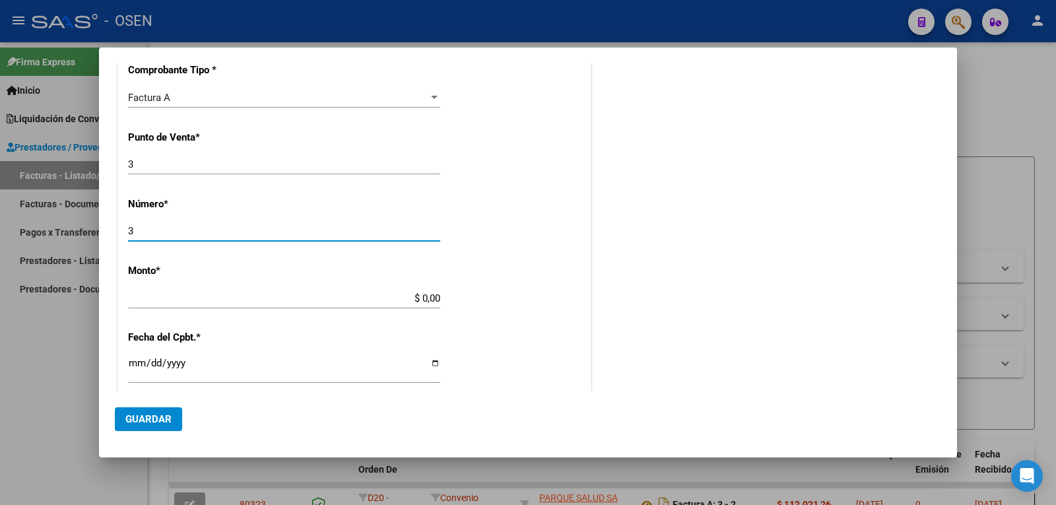
type input "3"
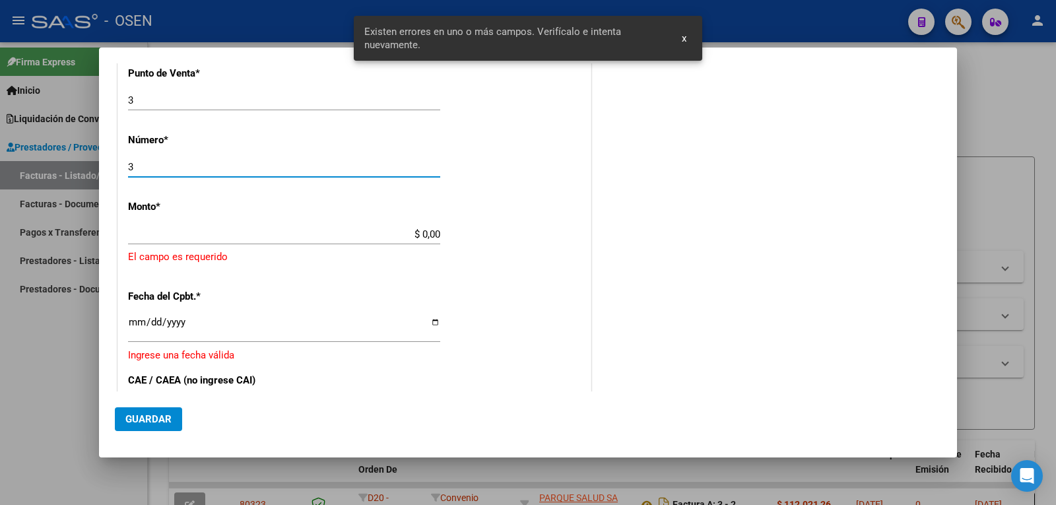
scroll to position [395, 0]
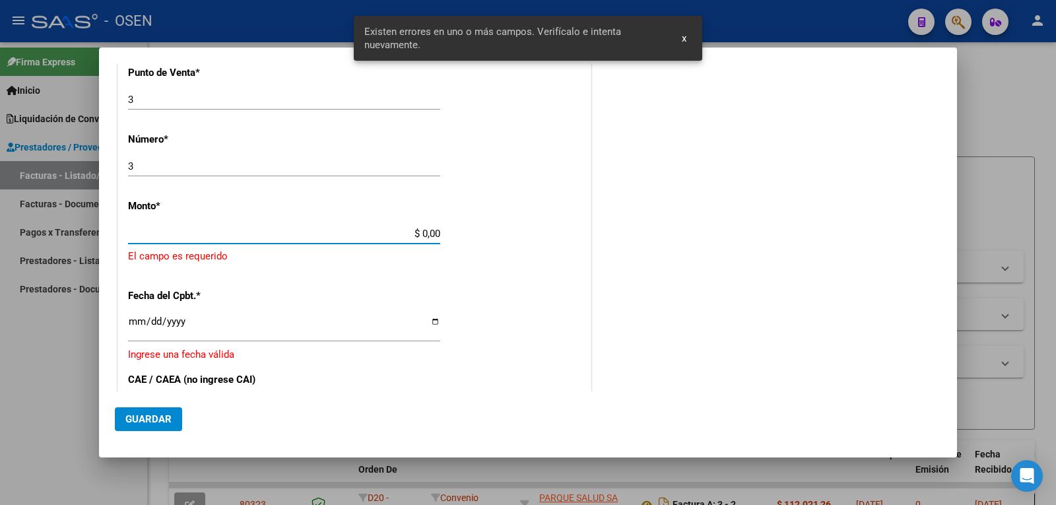
click at [426, 233] on input "$ 0,00" at bounding box center [284, 234] width 312 height 12
paste input "725.422,4"
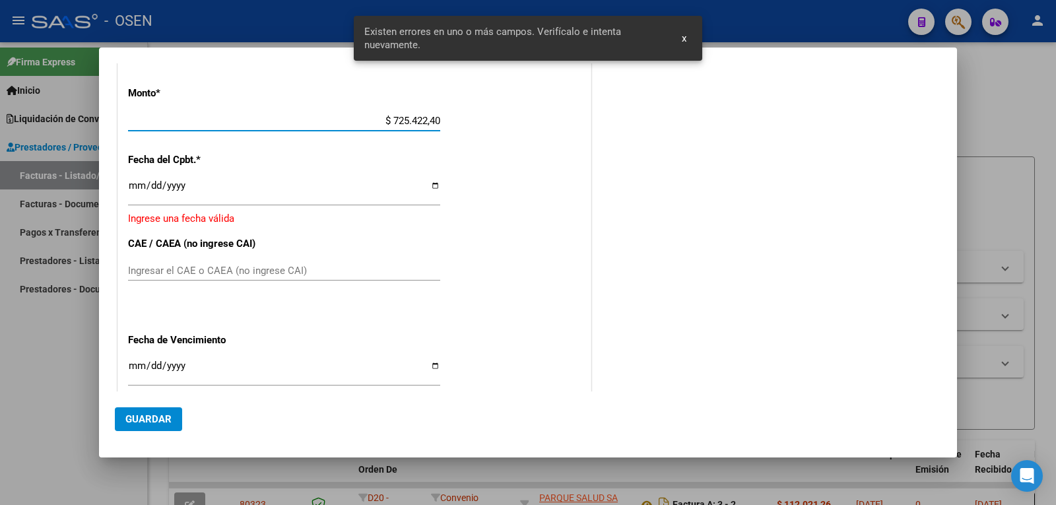
scroll to position [527, 0]
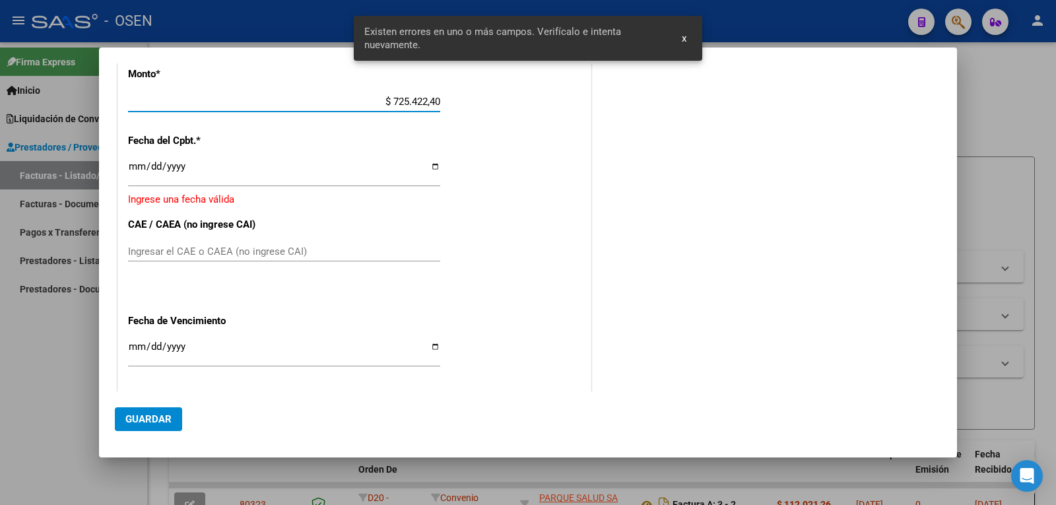
type input "$ 725.422,40"
click at [131, 166] on input "Ingresar la fecha" at bounding box center [284, 171] width 312 height 21
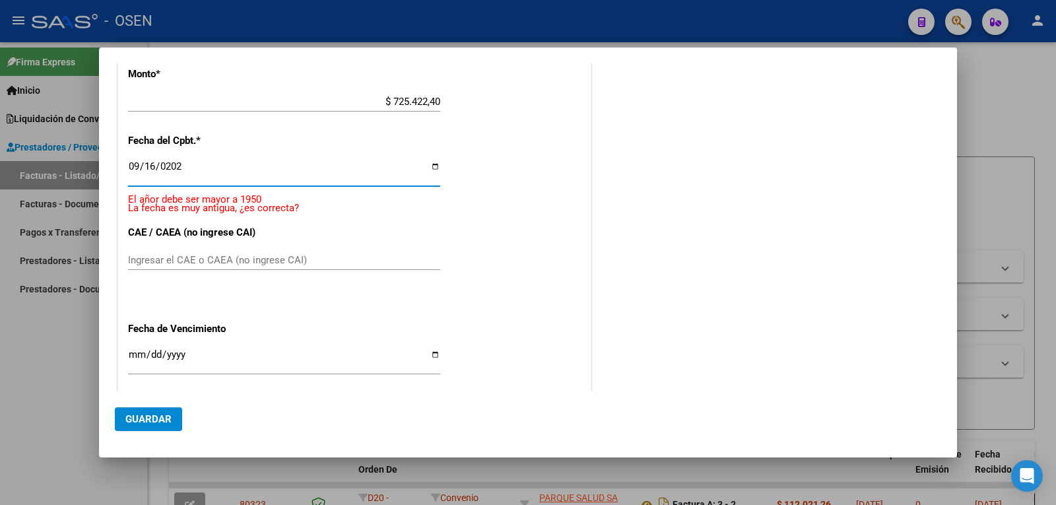
type input "2025-09-16"
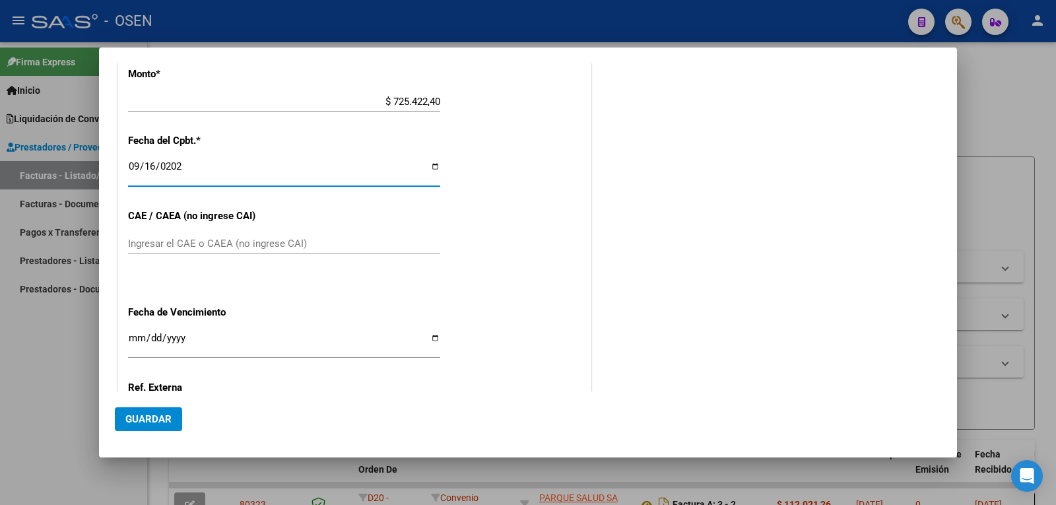
click at [212, 253] on div "Ingresar el CAE o CAEA (no ingrese CAI)" at bounding box center [284, 244] width 312 height 20
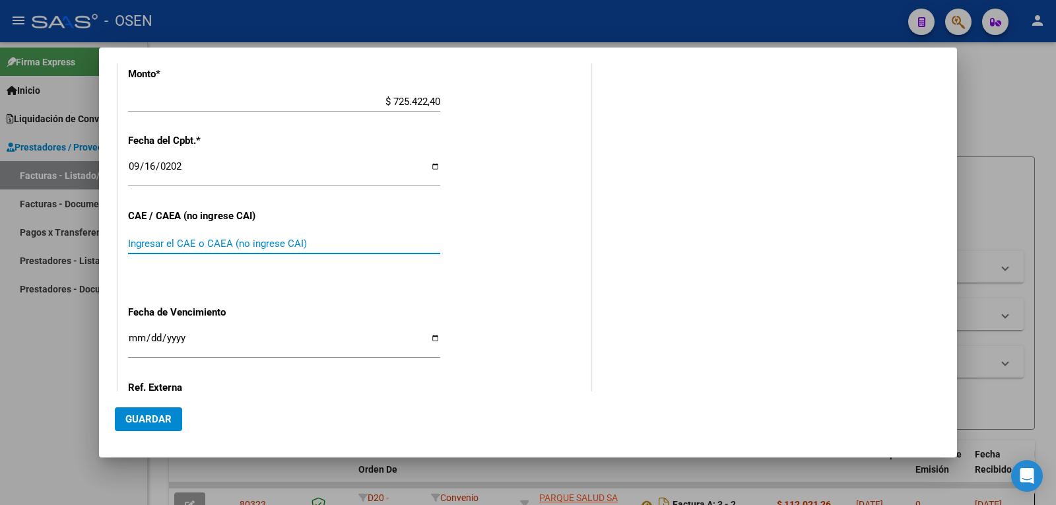
click at [211, 247] on input "Ingresar el CAE o CAEA (no ingrese CAI)" at bounding box center [284, 244] width 312 height 12
click at [183, 243] on input "Ingresar el CAE o CAEA (no ingrese CAI)" at bounding box center [284, 244] width 312 height 12
paste input "75375383727287"
type input "75375383727287"
click at [136, 337] on input "Ingresar la fecha" at bounding box center [284, 343] width 312 height 21
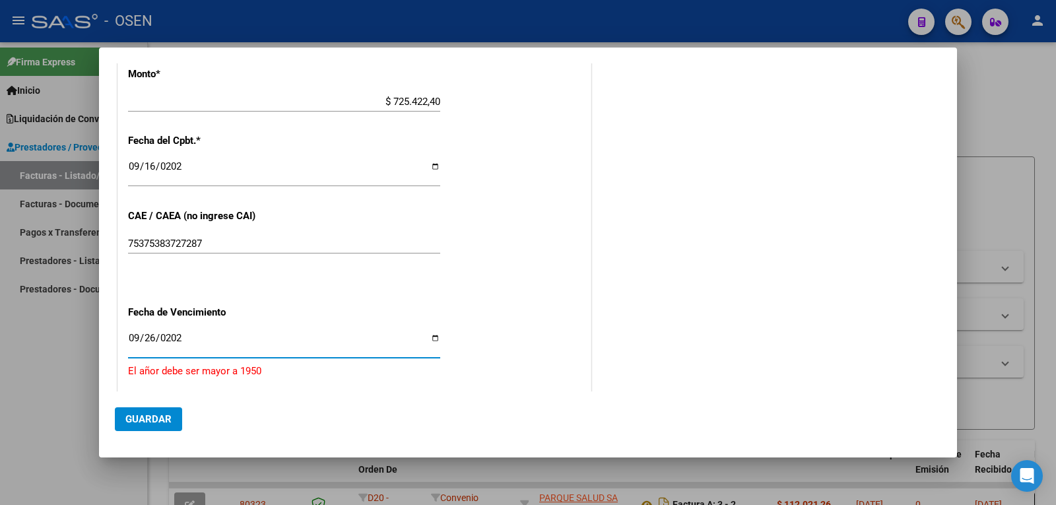
type input "2025-09-26"
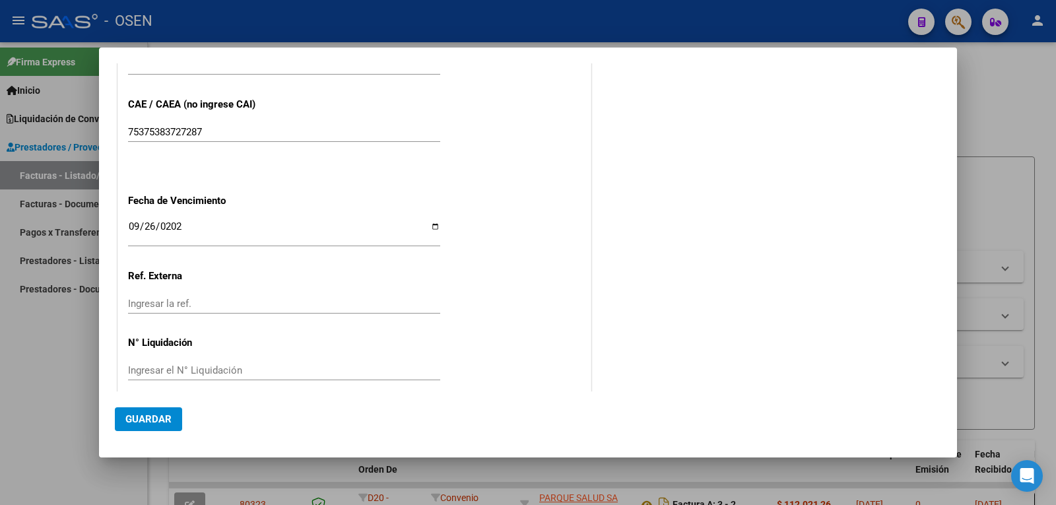
scroll to position [653, 0]
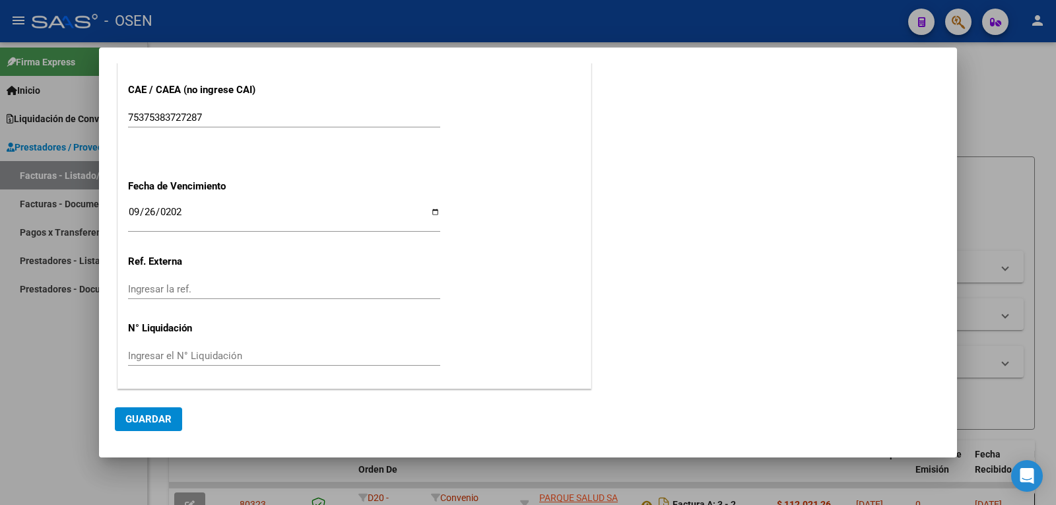
click at [140, 424] on span "Guardar" at bounding box center [148, 419] width 46 height 12
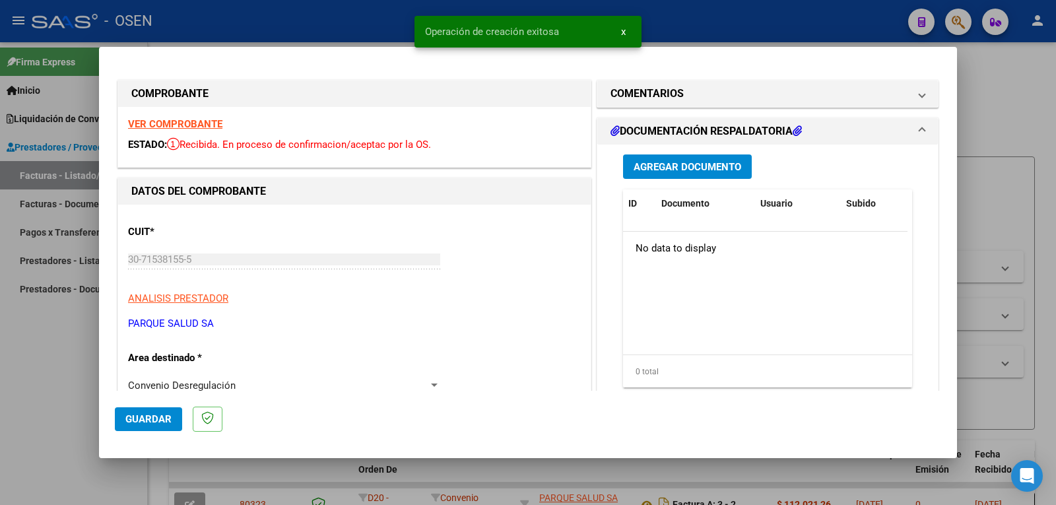
click at [150, 419] on span "Guardar" at bounding box center [148, 419] width 46 height 12
click at [1012, 101] on div at bounding box center [528, 252] width 1056 height 505
type input "$ 0,00"
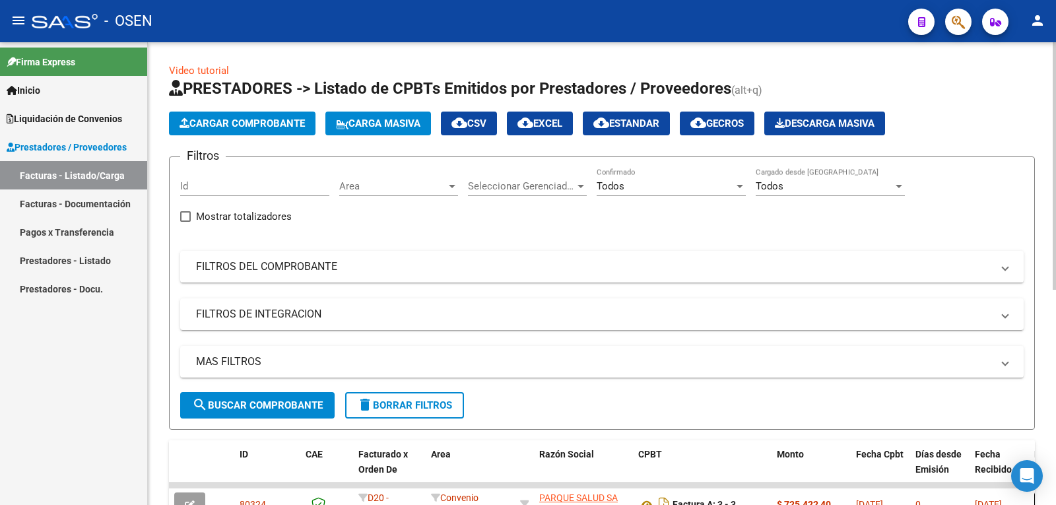
click at [263, 131] on button "Cargar Comprobante" at bounding box center [242, 124] width 146 height 24
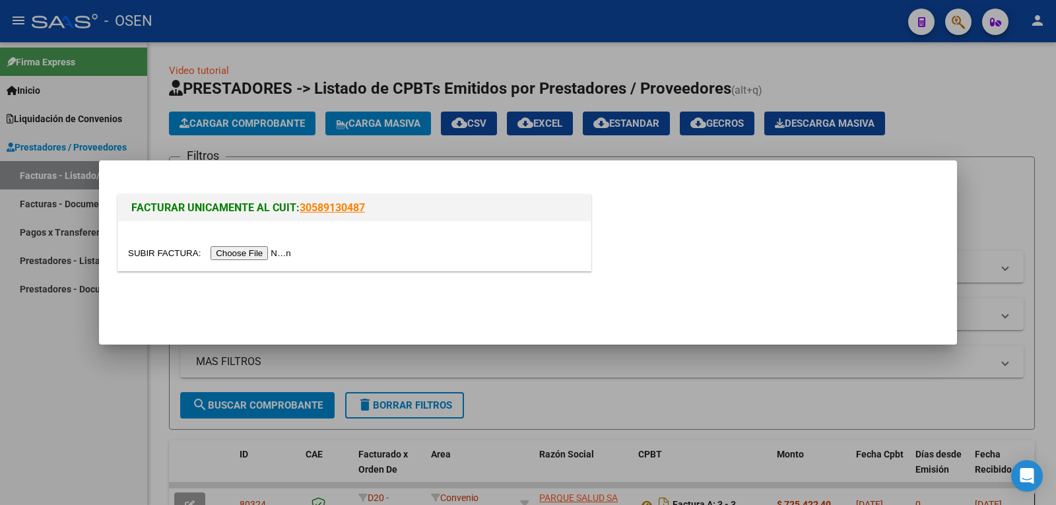
click at [239, 240] on div at bounding box center [354, 245] width 472 height 49
click at [242, 251] on input "file" at bounding box center [211, 253] width 167 height 14
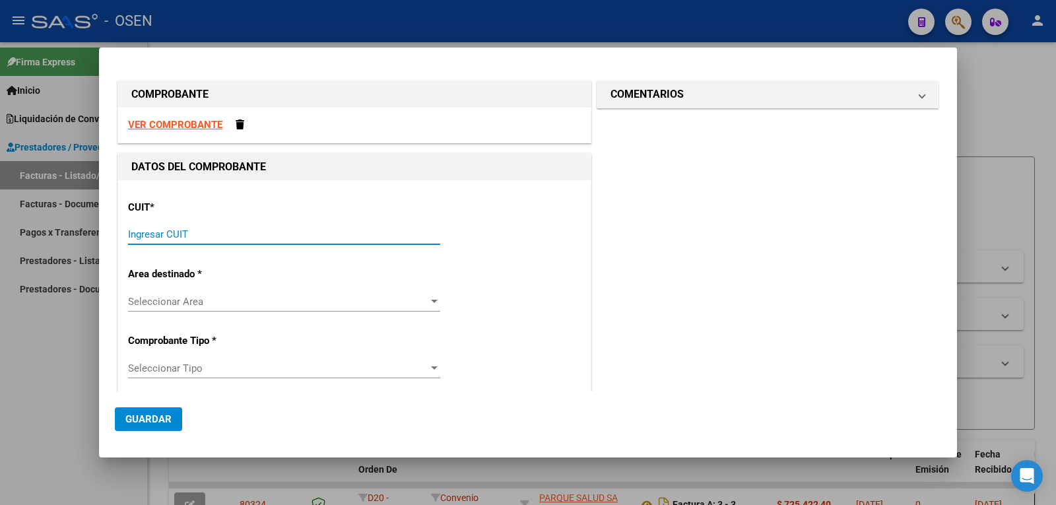
click at [181, 235] on input "Ingresar CUIT" at bounding box center [284, 234] width 312 height 12
paste input "30-71538155-5"
type input "30-71538155-5"
type input "3"
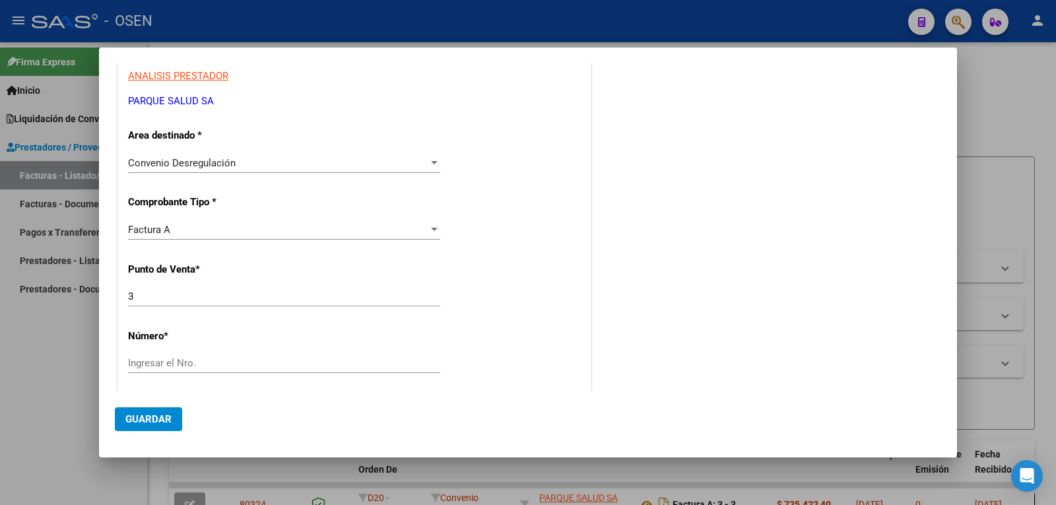
scroll to position [264, 0]
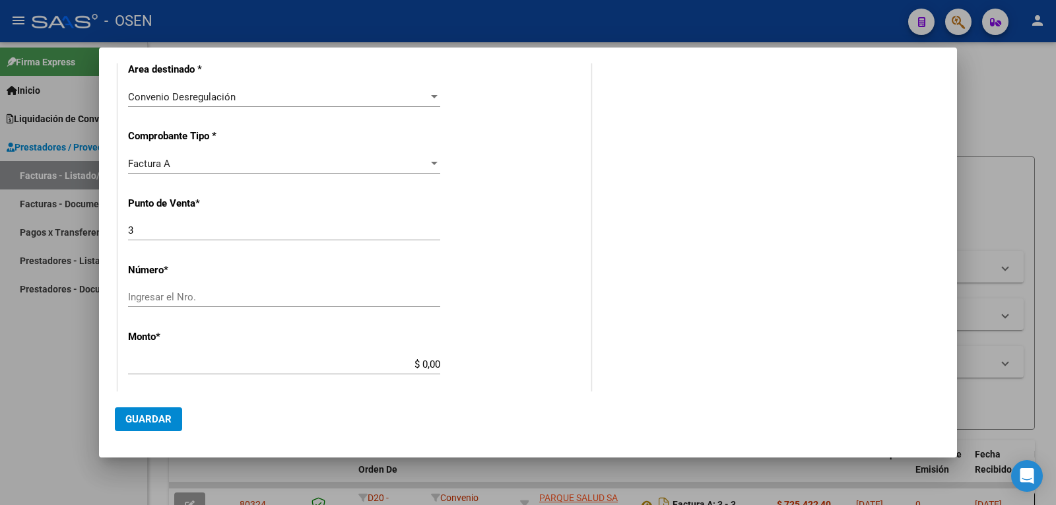
type input "30-71538155-5"
click at [174, 298] on input "Ingresar el Nro." at bounding box center [284, 297] width 312 height 12
type input "4"
click at [425, 366] on input "$ 0,00" at bounding box center [284, 364] width 312 height 12
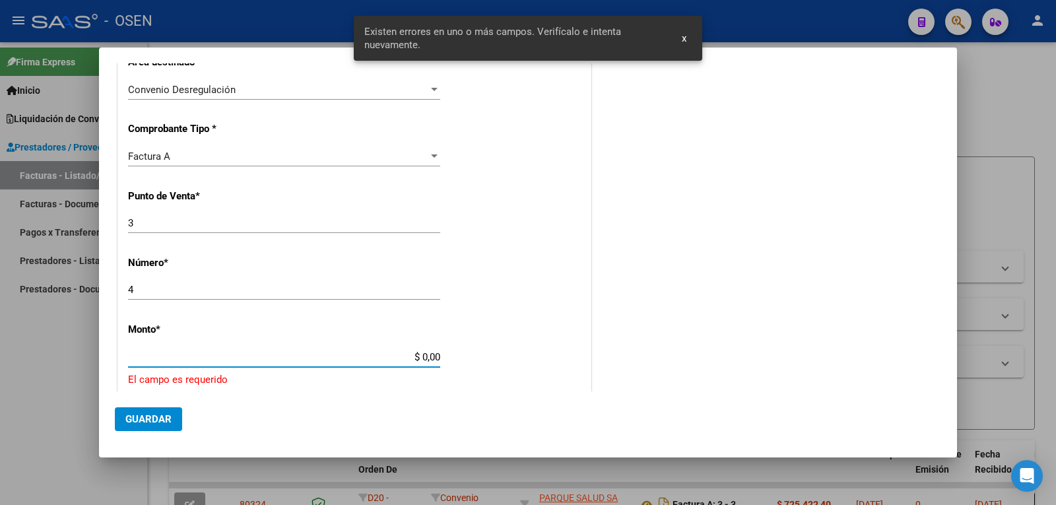
scroll to position [131, 0]
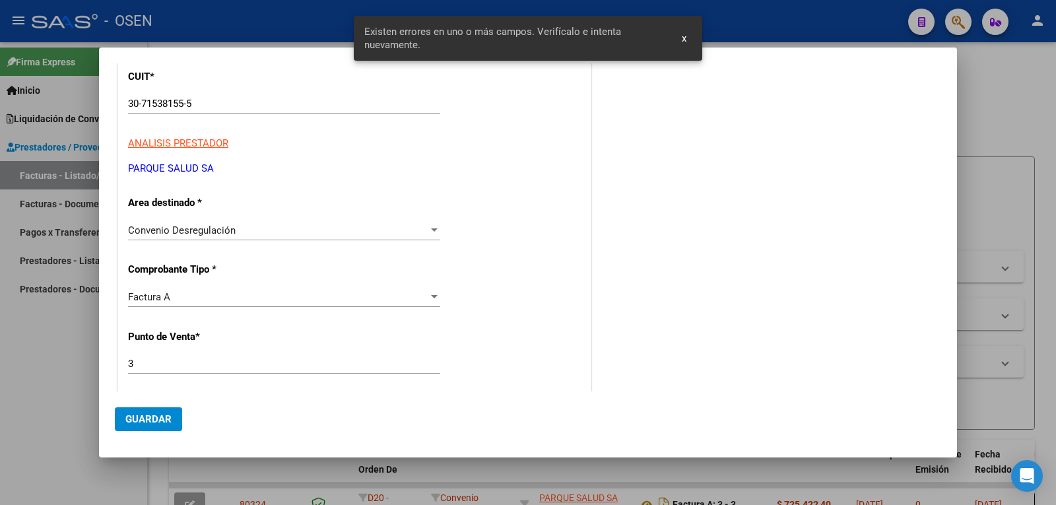
drag, startPoint x: 196, startPoint y: 138, endPoint x: 287, endPoint y: 217, distance: 120.7
click at [287, 217] on div "CUIT * 30-71538155-5 Ingresar CUIT ANALISIS PRESTADOR PARQUE SALUD SA ARCA Padr…" at bounding box center [354, 494] width 472 height 891
click at [425, 163] on p "PARQUE SALUD SA" at bounding box center [354, 168] width 453 height 15
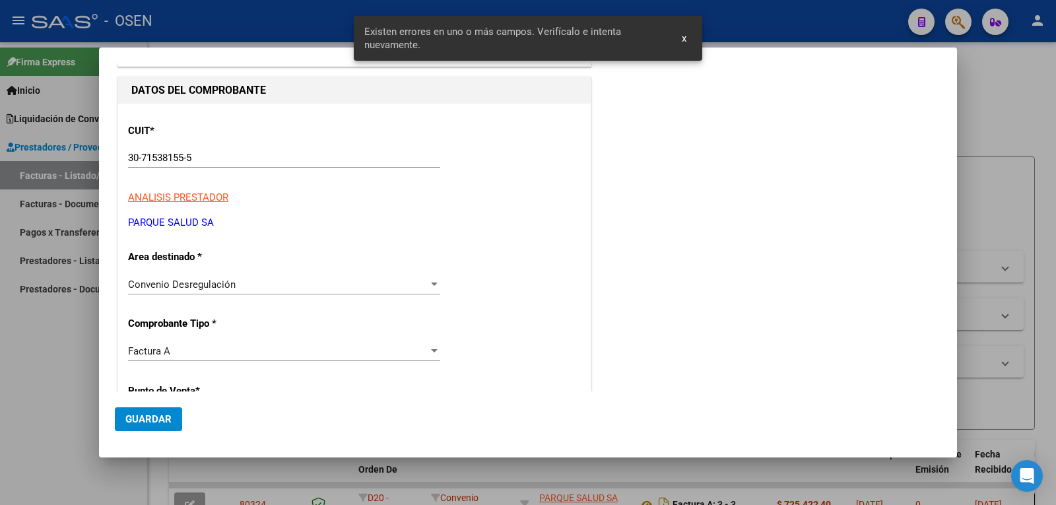
scroll to position [0, 0]
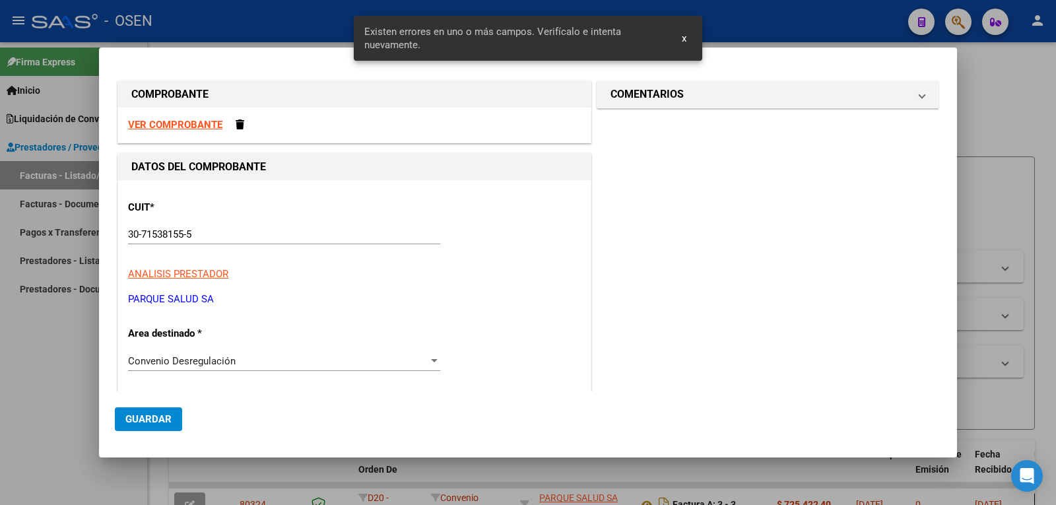
click at [205, 123] on strong "VER COMPROBANTE" at bounding box center [175, 125] width 94 height 12
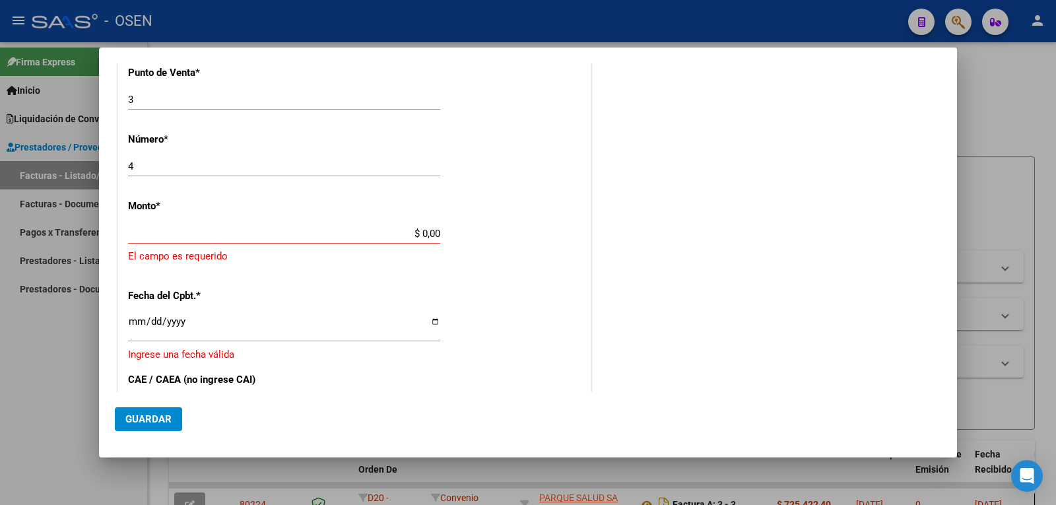
scroll to position [396, 0]
click at [426, 224] on div "$ 0,00 Ingresar el monto" at bounding box center [284, 232] width 312 height 20
click at [426, 232] on input "$ 0,00" at bounding box center [284, 232] width 312 height 12
paste input "673.792,87"
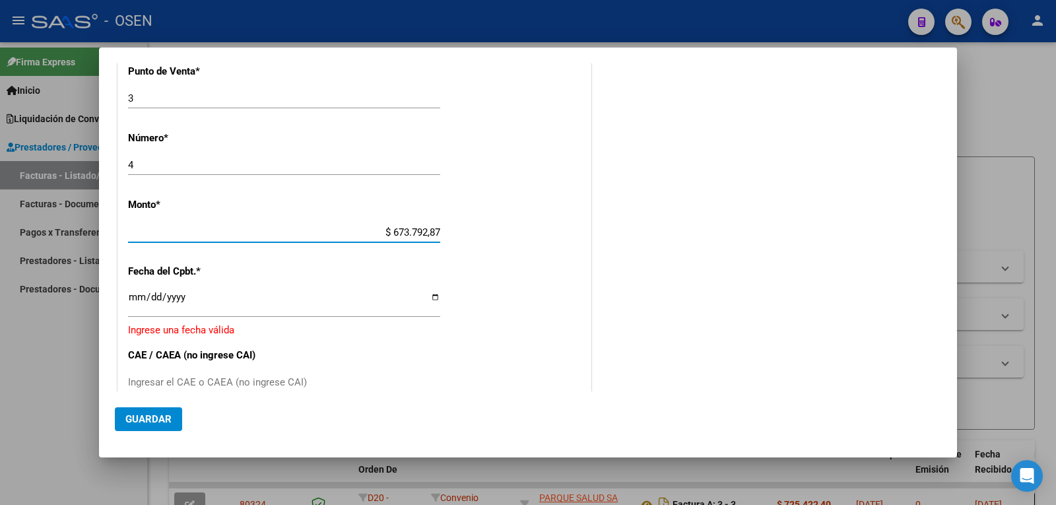
type input "$ 673.792,87"
click at [128, 301] on input "Ingresar la fecha" at bounding box center [284, 302] width 312 height 21
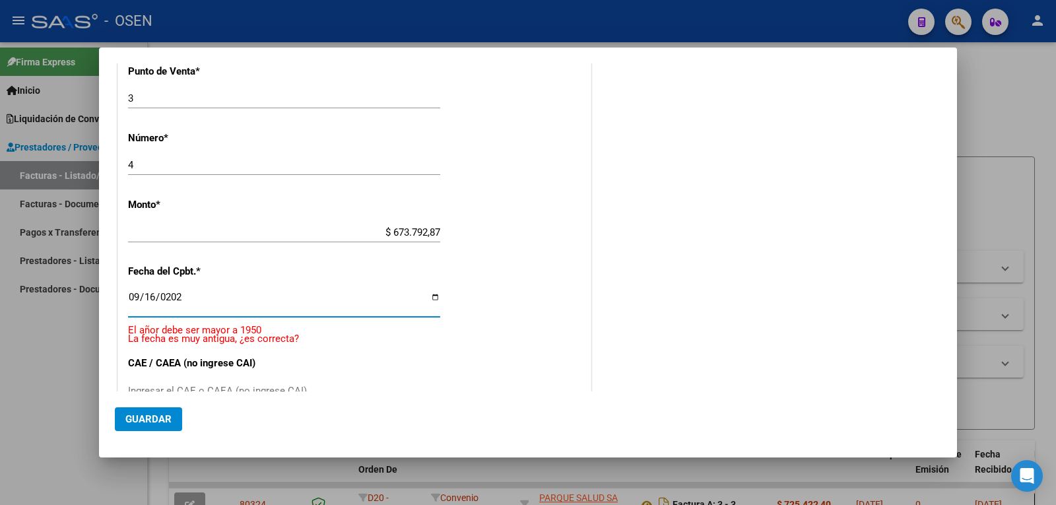
type input "2025-09-16"
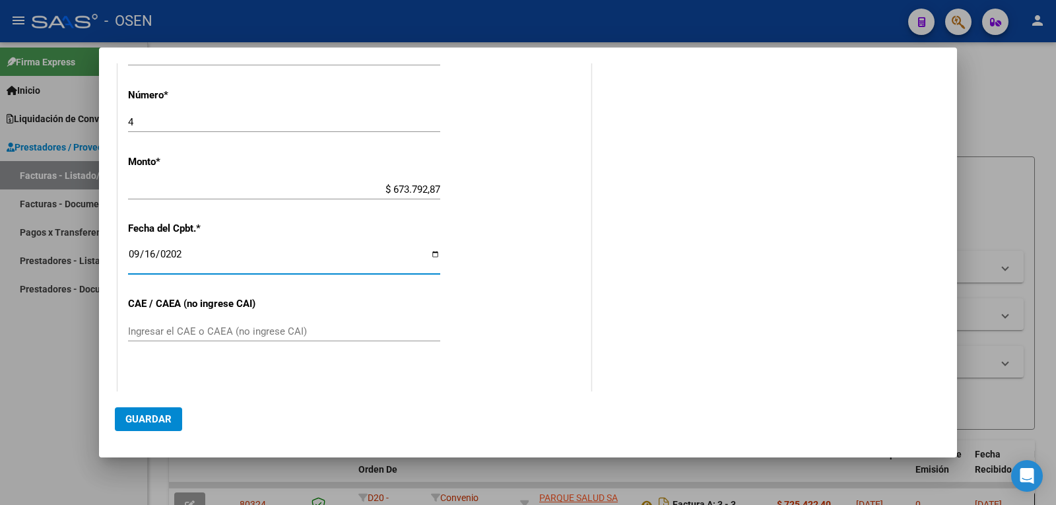
scroll to position [462, 0]
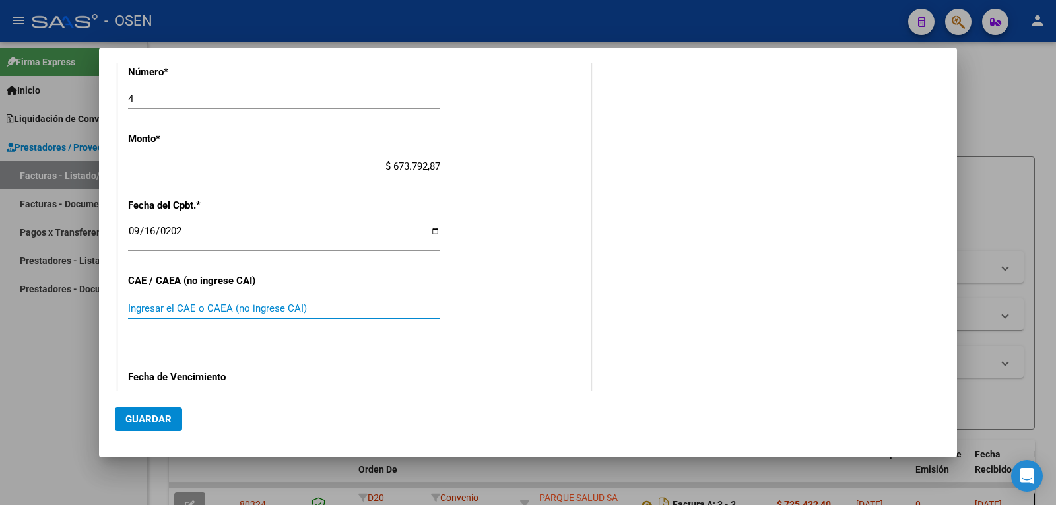
click at [214, 309] on input "Ingresar el CAE o CAEA (no ingrese CAI)" at bounding box center [284, 308] width 312 height 12
paste input "75375383991870"
type input "75375383991870"
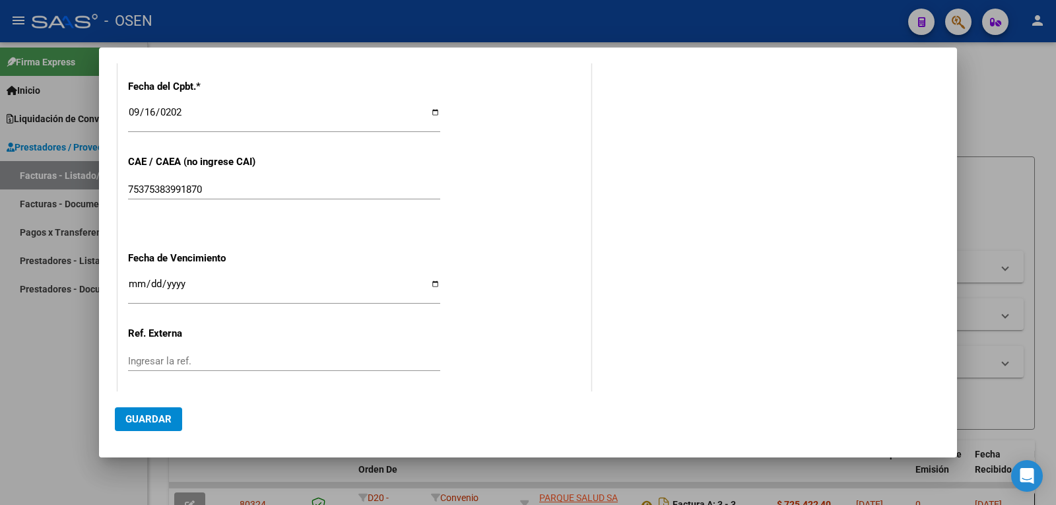
scroll to position [653, 0]
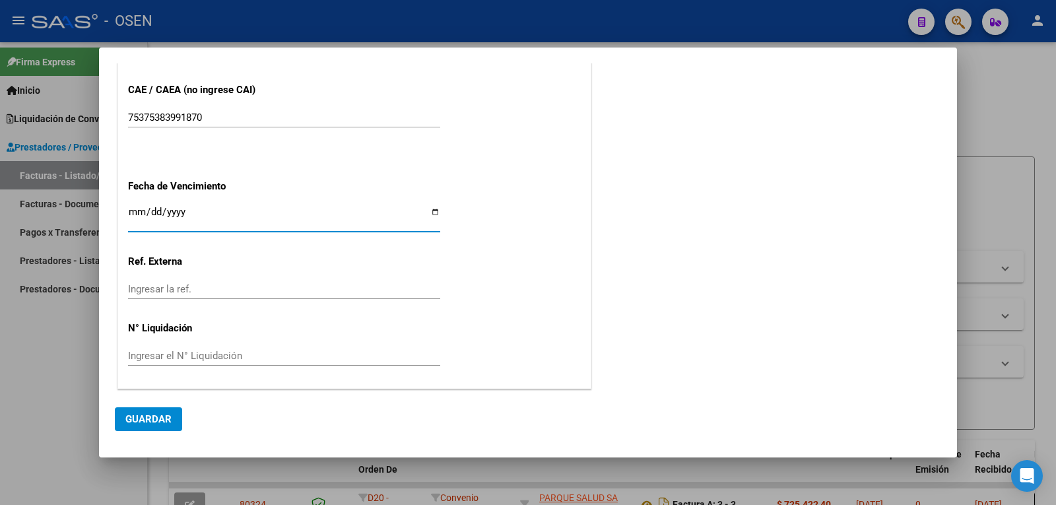
click at [135, 207] on input "Ingresar la fecha" at bounding box center [284, 217] width 312 height 21
type input "0009-08-26"
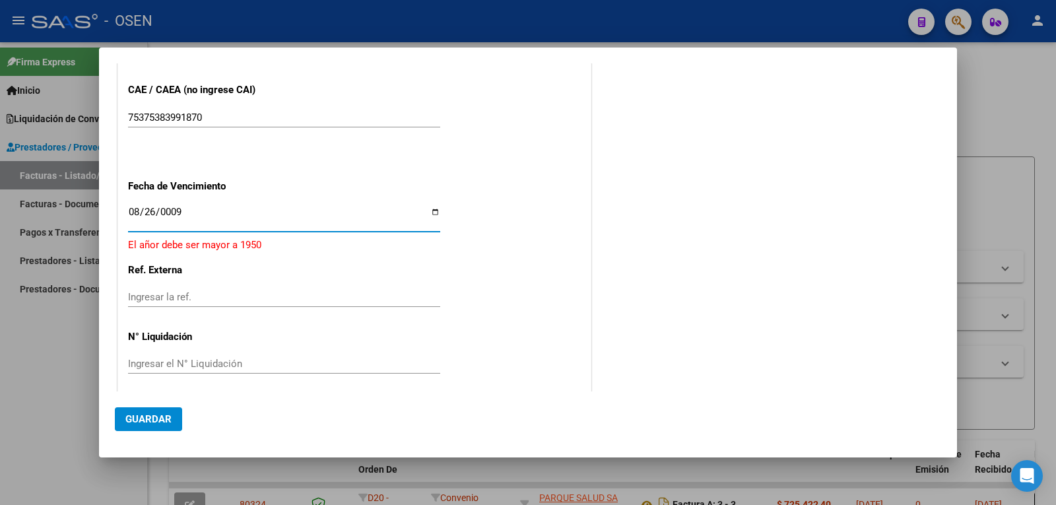
click at [135, 207] on input "0009-08-26" at bounding box center [284, 217] width 312 height 21
click at [138, 212] on input "0009-08-01" at bounding box center [284, 217] width 312 height 21
type input "0009-08-26"
type input "2025-09-26"
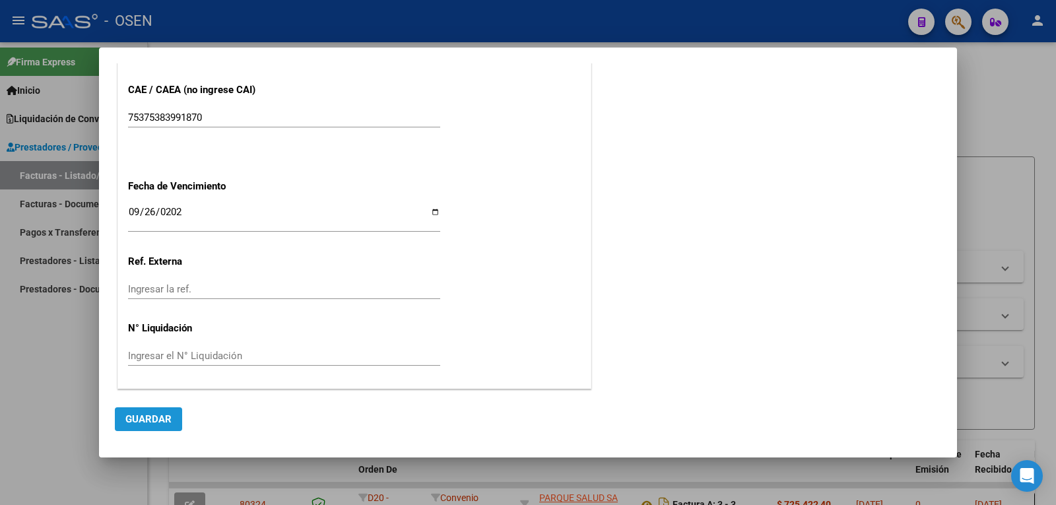
click at [175, 418] on button "Guardar" at bounding box center [148, 419] width 67 height 24
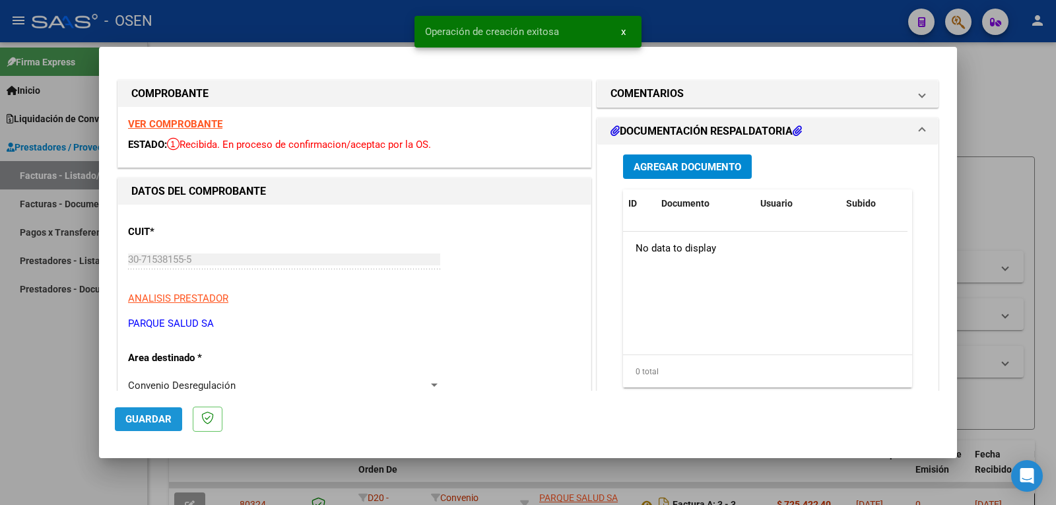
click at [152, 429] on button "Guardar" at bounding box center [148, 419] width 67 height 24
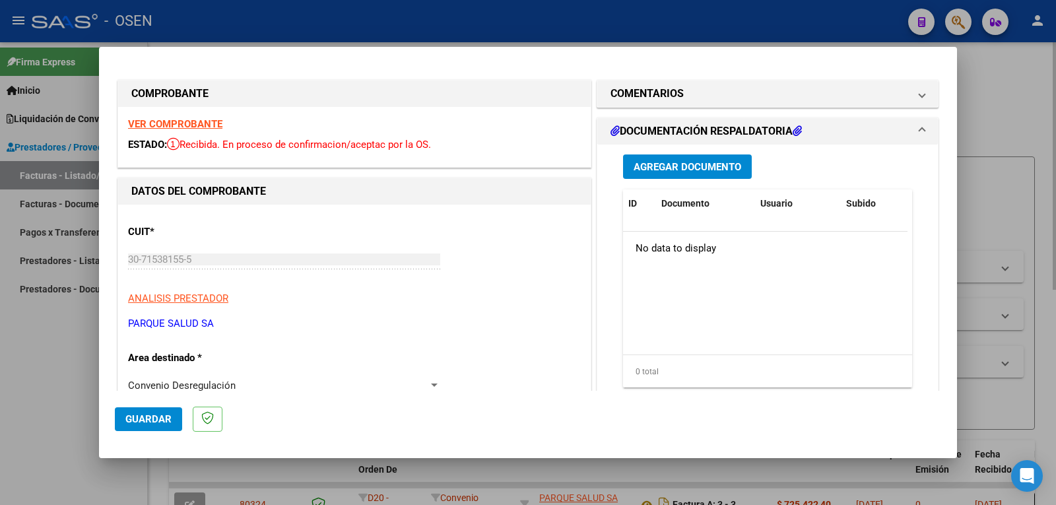
click at [1015, 183] on div at bounding box center [528, 252] width 1056 height 505
type input "$ 0,00"
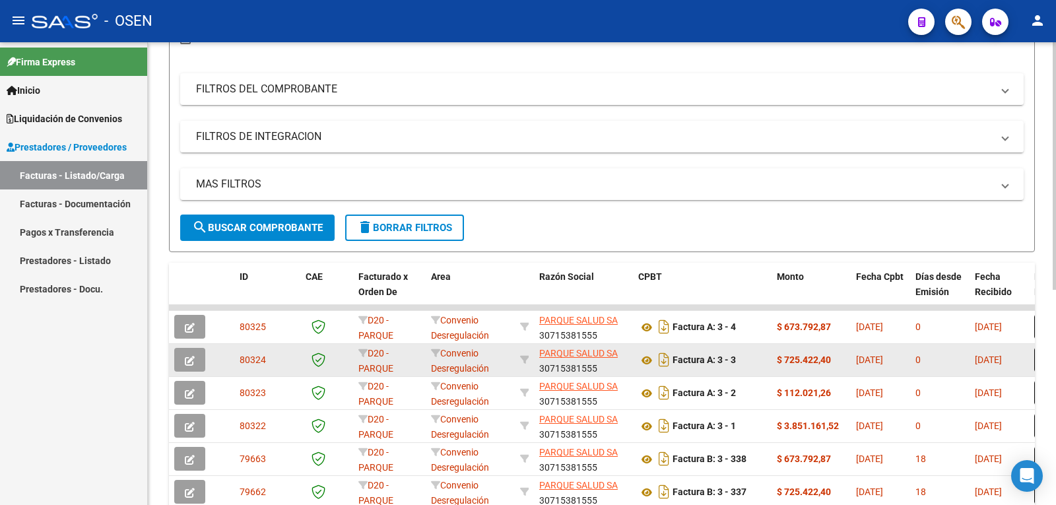
scroll to position [264, 0]
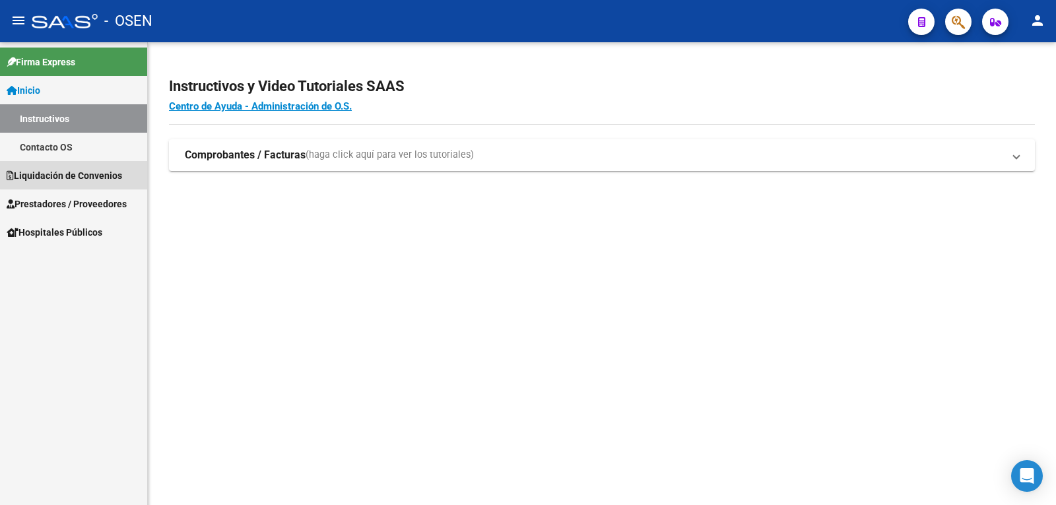
click at [84, 168] on span "Liquidación de Convenios" at bounding box center [64, 175] width 115 height 15
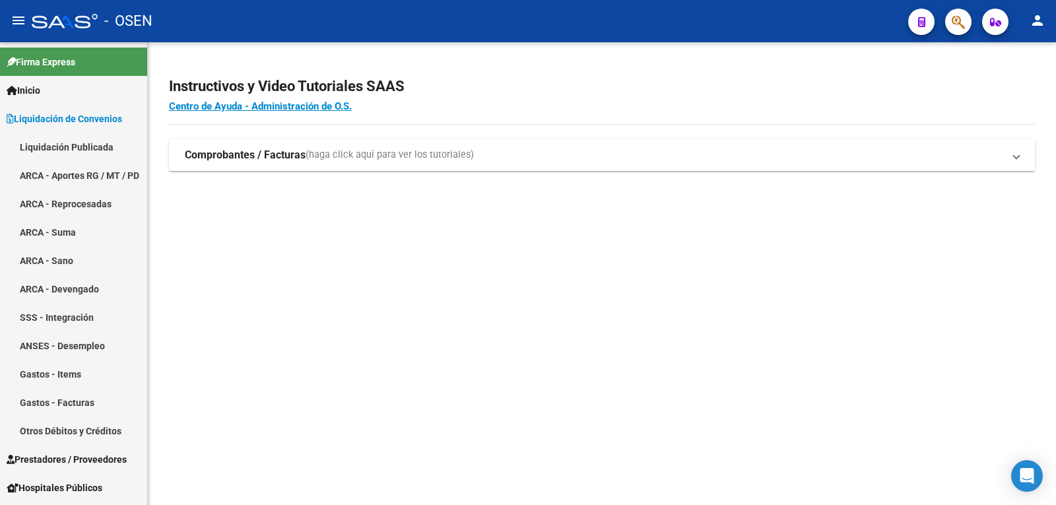
click at [82, 143] on link "Liquidación Publicada" at bounding box center [73, 147] width 147 height 28
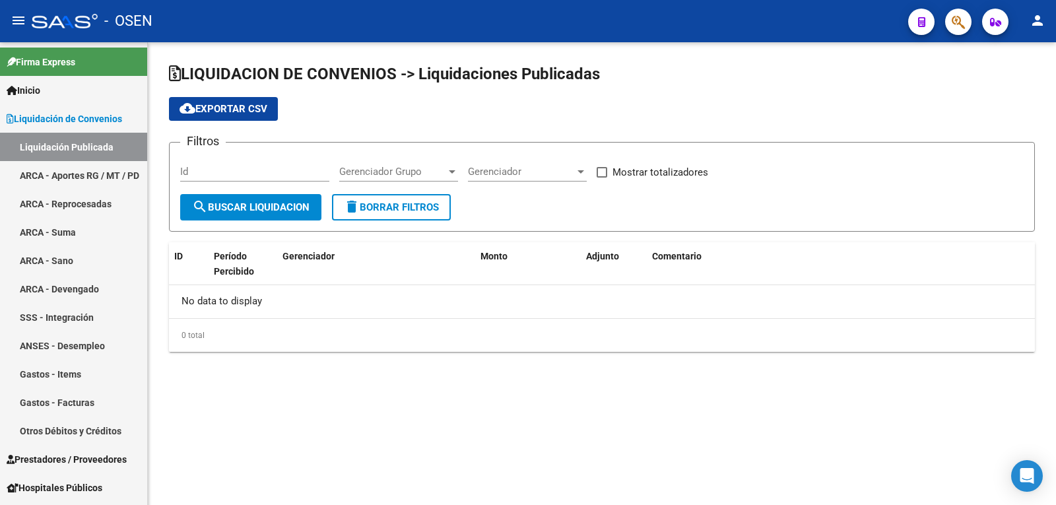
checkbox input "true"
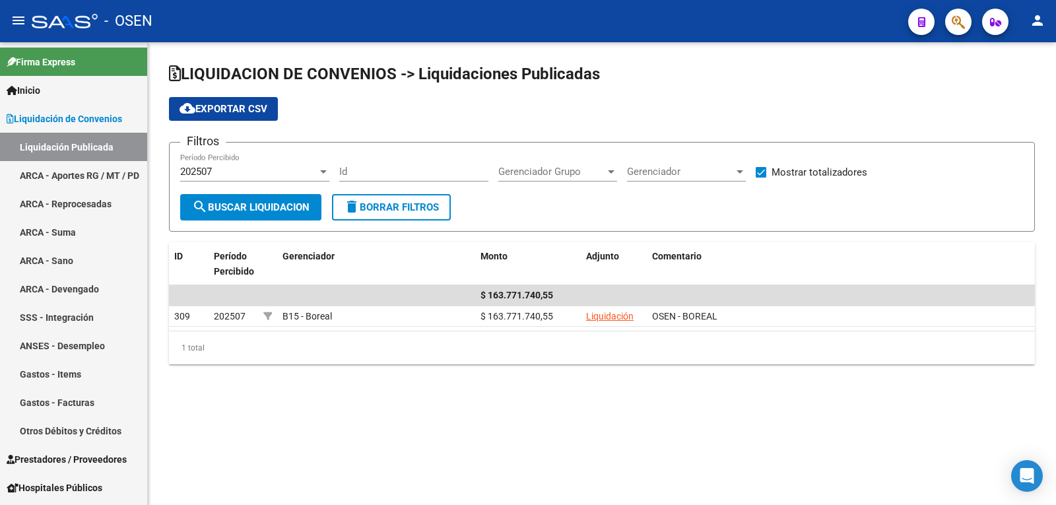
click at [728, 436] on mat-sidenav-content "LIQUIDACION DE CONVENIOS -> Liquidaciones Publicadas cloud_download Exportar CS…" at bounding box center [602, 273] width 908 height 463
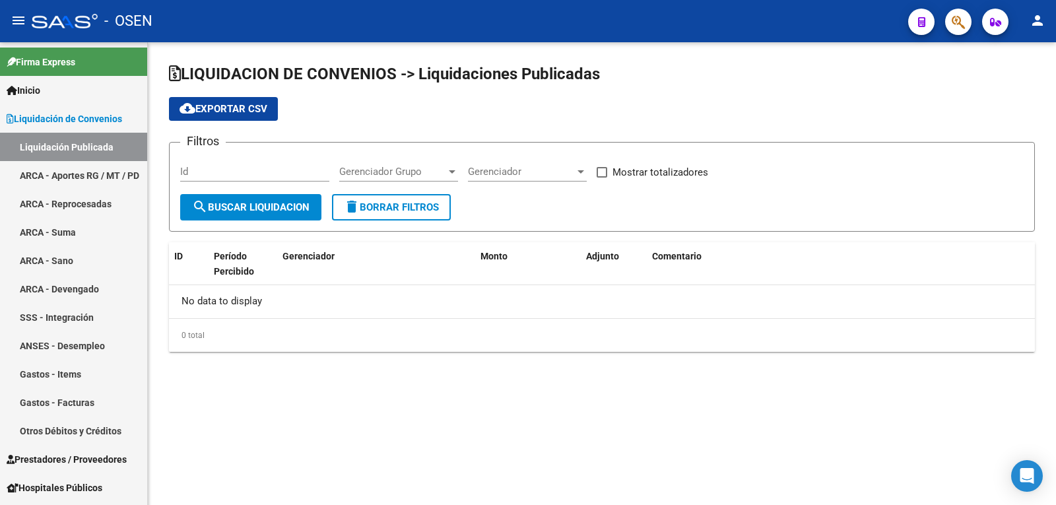
checkbox input "true"
